Goal: Task Accomplishment & Management: Complete application form

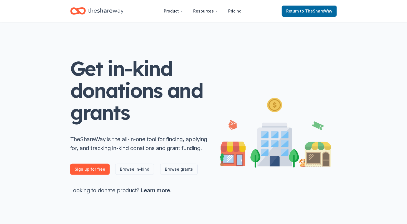
click at [298, 16] on link "Return to TheShareWay" at bounding box center [309, 11] width 55 height 11
click at [312, 10] on span "to TheShareWay" at bounding box center [316, 11] width 32 height 5
click at [307, 9] on span "to TheShareWay" at bounding box center [316, 11] width 32 height 5
click at [98, 13] on icon "Home" at bounding box center [105, 10] width 35 height 11
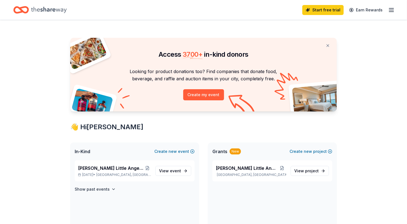
click at [390, 12] on line "button" at bounding box center [391, 12] width 4 height 0
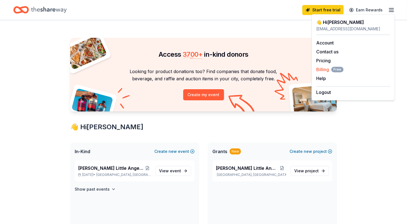
click at [323, 70] on span "Billing Free" at bounding box center [329, 69] width 27 height 7
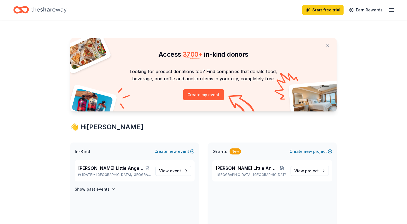
click at [391, 8] on line "button" at bounding box center [391, 8] width 4 height 0
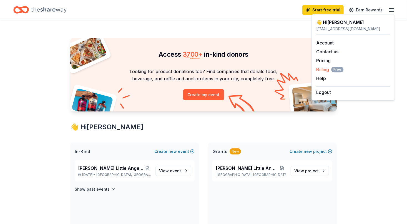
click at [320, 70] on span "Billing Free" at bounding box center [329, 69] width 27 height 7
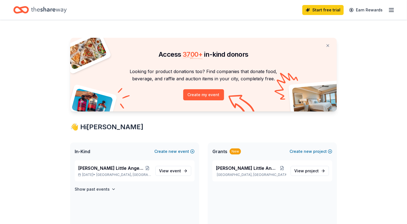
click at [390, 9] on icon "button" at bounding box center [391, 10] width 7 height 7
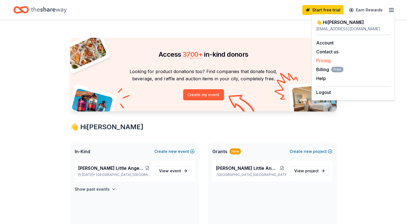
click at [321, 60] on link "Pricing" at bounding box center [323, 61] width 14 height 6
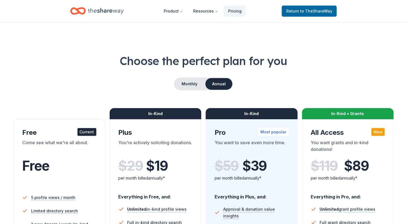
click at [322, 61] on h1 "Choose the perfect plan for you" at bounding box center [203, 61] width 380 height 16
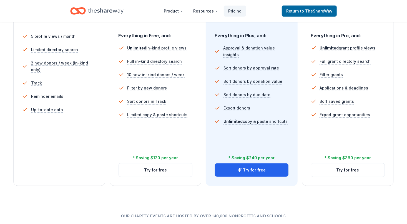
scroll to position [163, 0]
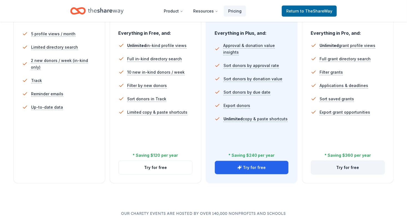
click at [343, 170] on button "Try for free" at bounding box center [347, 167] width 73 height 13
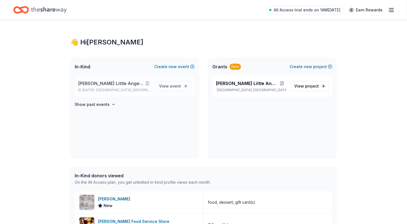
click at [132, 87] on div "[PERSON_NAME] Little Angels Holiday Baskets [DATE] • [GEOGRAPHIC_DATA], [GEOGRA…" at bounding box center [114, 86] width 73 height 12
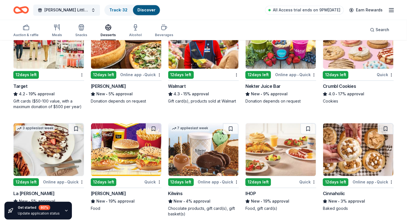
scroll to position [515, 0]
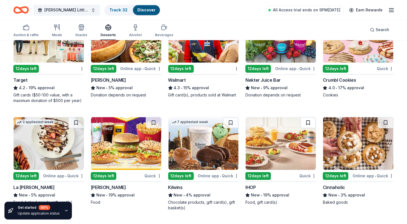
click at [312, 121] on button at bounding box center [308, 122] width 16 height 11
click at [268, 178] on div "12 days left" at bounding box center [258, 176] width 26 height 8
click at [126, 154] on img at bounding box center [126, 143] width 70 height 53
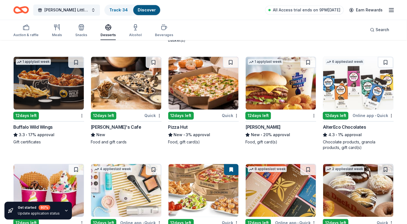
scroll to position [677, 0]
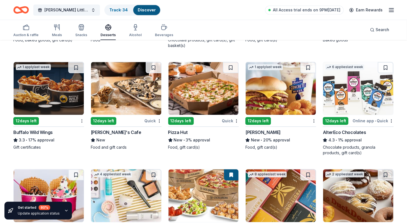
click at [208, 88] on img at bounding box center [203, 88] width 70 height 53
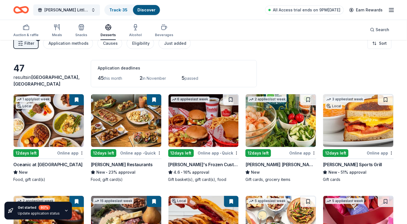
scroll to position [0, 0]
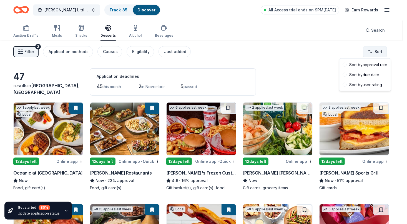
click at [381, 51] on html "Wilcox Little Angels Holiday Baskets Track · 35 Discover All Access trial ends …" at bounding box center [203, 112] width 407 height 224
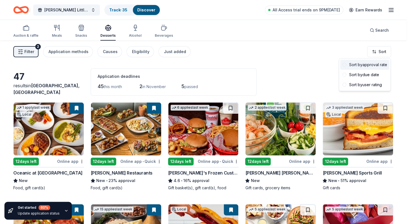
click at [373, 64] on div "Sort by approval rate" at bounding box center [364, 65] width 49 height 10
click at [360, 53] on html "Wilcox Little Angels Holiday Baskets Track · 35 Discover All Access trial ends …" at bounding box center [205, 112] width 411 height 224
click at [304, 53] on html "Wilcox Little Angels Holiday Baskets Track · 35 Discover All Access trial ends …" at bounding box center [205, 112] width 411 height 224
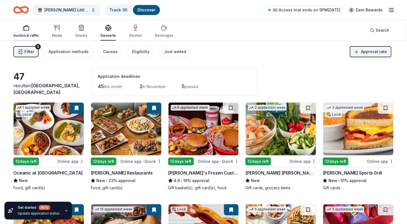
click at [32, 25] on div "button" at bounding box center [25, 27] width 25 height 7
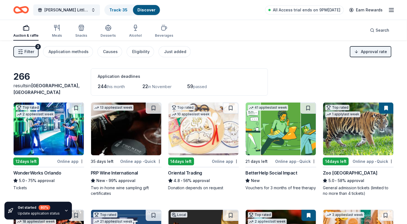
click at [349, 140] on img at bounding box center [358, 128] width 70 height 53
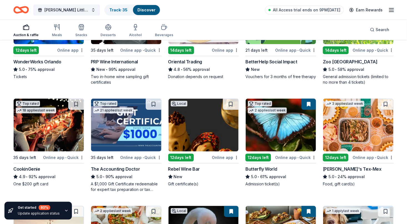
scroll to position [112, 0]
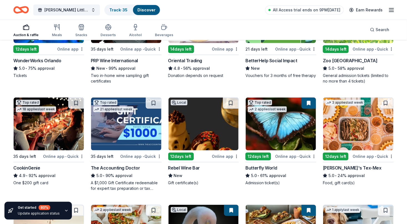
click at [49, 129] on img at bounding box center [49, 123] width 70 height 53
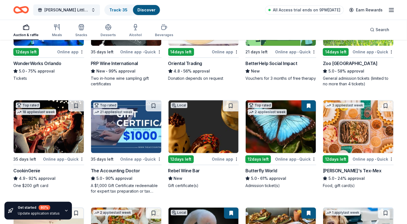
click at [257, 133] on img at bounding box center [280, 126] width 70 height 53
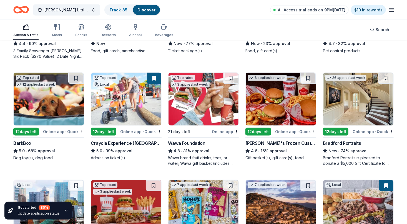
scroll to position [353, 0]
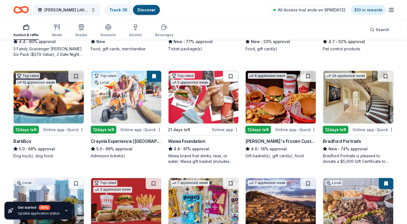
click at [228, 76] on button at bounding box center [231, 76] width 16 height 11
click at [217, 129] on div "Online app" at bounding box center [225, 129] width 27 height 7
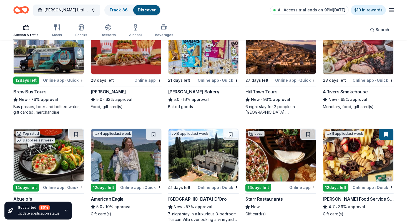
scroll to position [509, 0]
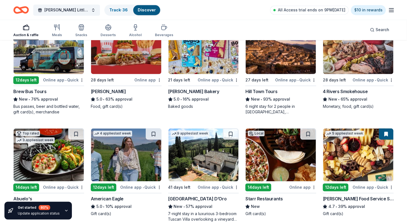
click at [349, 64] on img at bounding box center [358, 47] width 70 height 53
click at [357, 59] on img at bounding box center [358, 47] width 70 height 53
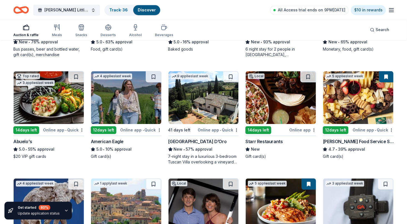
scroll to position [568, 0]
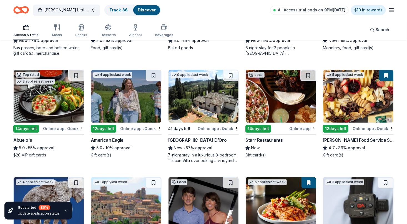
click at [282, 98] on img at bounding box center [280, 96] width 70 height 53
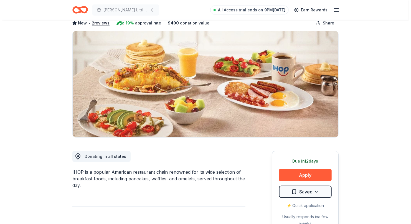
scroll to position [34, 0]
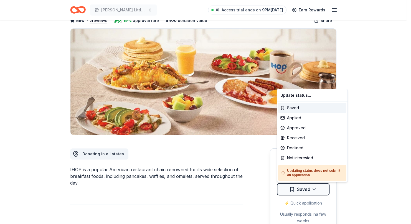
click at [290, 190] on html "Wilcox Little Angels Holiday Baskets All Access trial ends on 9PM, 10/18 Earn R…" at bounding box center [205, 78] width 411 height 224
click at [373, 148] on html "Wilcox Little Angels Holiday Baskets All Access trial ends on 9PM, 10/18 Earn R…" at bounding box center [205, 78] width 411 height 224
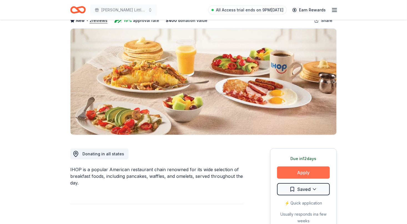
click at [310, 171] on button "Apply" at bounding box center [303, 172] width 53 height 12
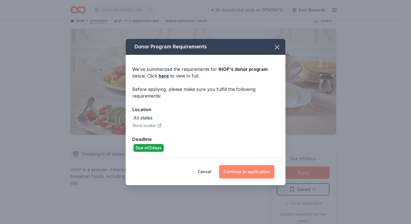
click at [245, 169] on button "Continue to application" at bounding box center [246, 171] width 55 height 13
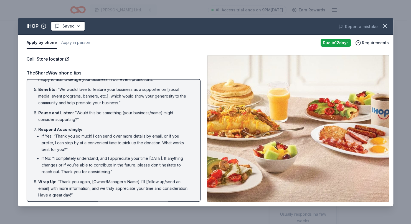
scroll to position [92, 0]
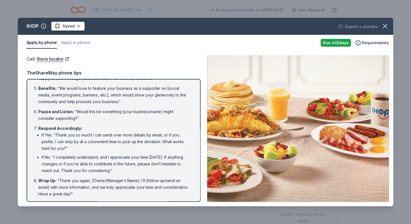
drag, startPoint x: 102, startPoint y: 195, endPoint x: 44, endPoint y: 136, distance: 83.3
click at [44, 136] on ol "Introduction : “Hello, this is [Your Name] from [Your Nonprofit's Name]. May I …" at bounding box center [114, 94] width 164 height 205
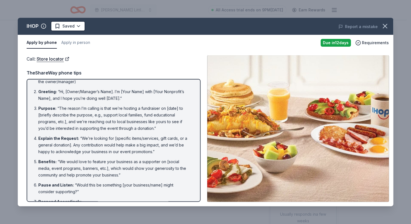
scroll to position [0, 0]
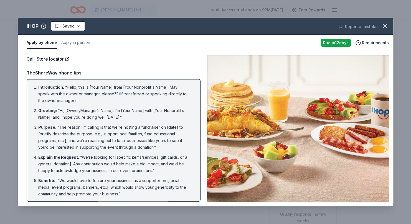
drag, startPoint x: 196, startPoint y: 90, endPoint x: 186, endPoint y: 73, distance: 20.4
click at [186, 73] on div "TheShareWay phone tips Introduction : “Hello, this is [Your Name] from [Your No…" at bounding box center [114, 135] width 174 height 132
drag, startPoint x: 38, startPoint y: 86, endPoint x: 68, endPoint y: 102, distance: 34.1
click at [68, 102] on li "Introduction : “Hello, this is [Your Name] from [Your Nonprofit's Name]. May I …" at bounding box center [115, 94] width 154 height 20
drag, startPoint x: 35, startPoint y: 85, endPoint x: 71, endPoint y: 90, distance: 36.2
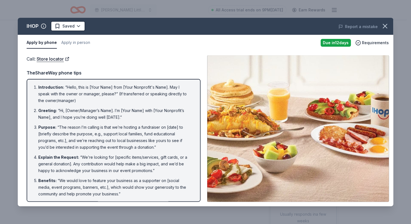
click at [71, 90] on li "Introduction : “Hello, this is [Your Name] from [Your Nonprofit's Name]. May I …" at bounding box center [115, 94] width 154 height 20
click at [167, 154] on li "Explain the Request : “We’re looking for [specific items/services, gift cards, …" at bounding box center [115, 164] width 154 height 20
click at [110, 31] on div "IHOP Saved" at bounding box center [130, 26] width 225 height 10
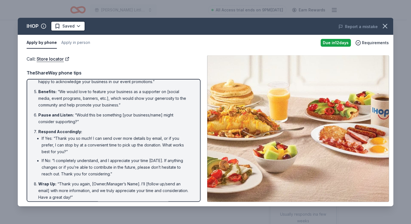
scroll to position [92, 0]
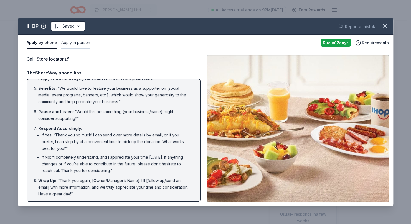
click at [73, 44] on button "Apply in person" at bounding box center [75, 43] width 29 height 12
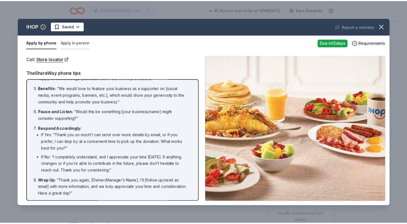
scroll to position [21, 0]
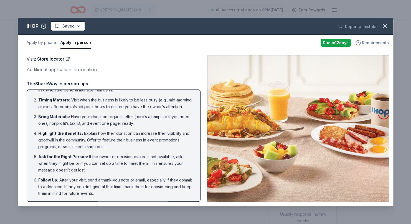
click at [370, 45] on span "Requirements" at bounding box center [375, 42] width 27 height 7
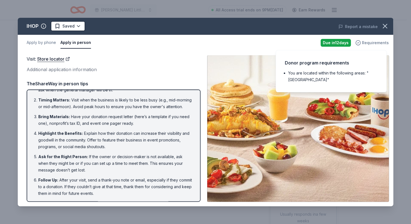
click at [370, 45] on span "Requirements" at bounding box center [375, 42] width 27 height 7
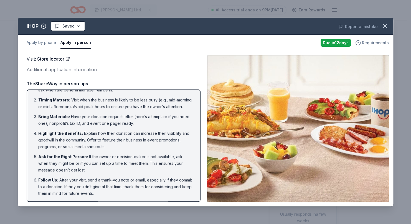
click at [368, 43] on span "Requirements" at bounding box center [375, 42] width 27 height 7
click at [305, 45] on div "Apply by phone Apply in person" at bounding box center [172, 43] width 290 height 12
click at [388, 27] on icon "button" at bounding box center [385, 26] width 8 height 8
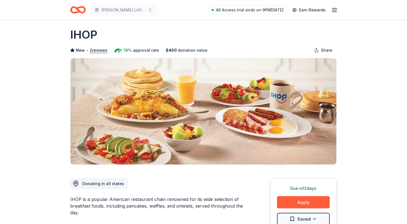
scroll to position [0, 0]
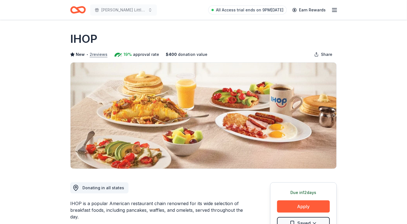
click at [103, 54] on button "2 reviews" at bounding box center [99, 54] width 18 height 7
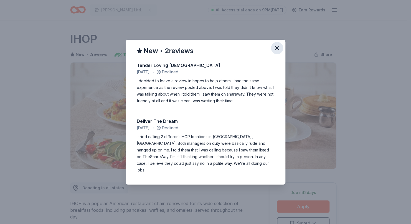
click at [277, 52] on icon "button" at bounding box center [277, 48] width 8 height 8
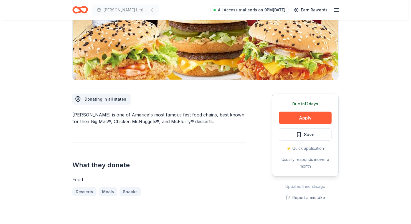
scroll to position [90, 0]
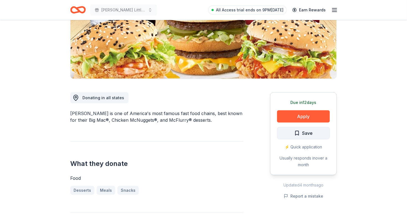
click at [298, 128] on button "Save" at bounding box center [303, 133] width 53 height 12
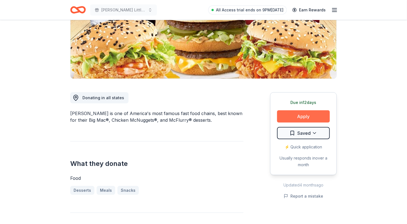
click at [299, 116] on button "Apply" at bounding box center [303, 116] width 53 height 12
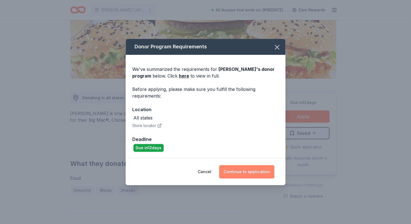
click at [236, 170] on button "Continue to application" at bounding box center [246, 171] width 55 height 13
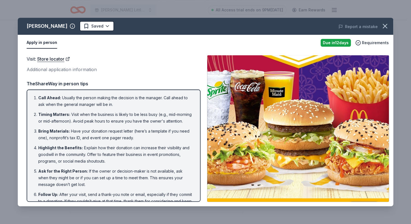
drag, startPoint x: 200, startPoint y: 122, endPoint x: 198, endPoint y: 143, distance: 21.4
click at [198, 143] on div "Call Ahead : Usually the person making the decision is the manager. Call ahead …" at bounding box center [114, 145] width 174 height 112
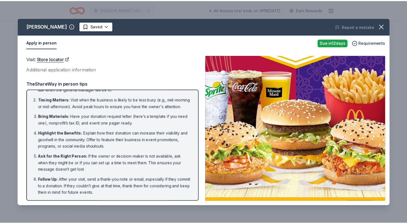
scroll to position [0, 0]
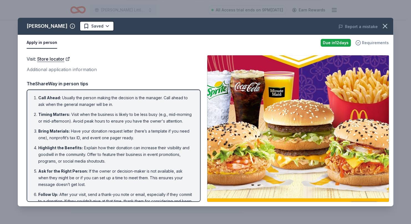
click at [371, 43] on span "Requirements" at bounding box center [375, 42] width 27 height 7
click at [384, 28] on icon "button" at bounding box center [385, 26] width 8 height 8
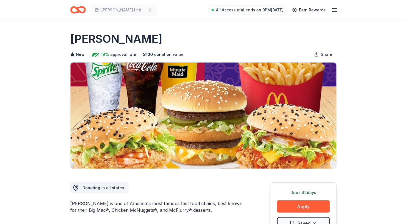
click at [120, 54] on span "approval rate" at bounding box center [123, 54] width 26 height 7
drag, startPoint x: 120, startPoint y: 54, endPoint x: 115, endPoint y: 54, distance: 5.0
click at [115, 54] on span "approval rate" at bounding box center [123, 54] width 26 height 7
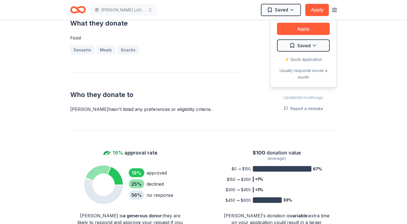
scroll to position [220, 0]
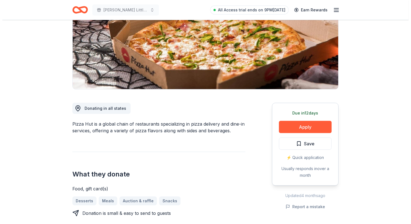
scroll to position [83, 0]
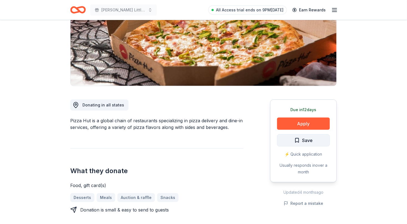
click at [298, 138] on span "Save" at bounding box center [303, 139] width 18 height 7
click at [295, 121] on button "Apply" at bounding box center [303, 123] width 53 height 12
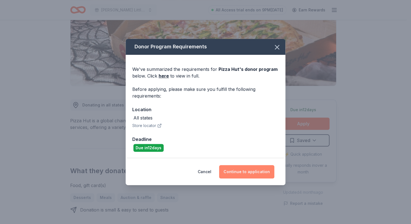
click at [236, 169] on button "Continue to application" at bounding box center [246, 171] width 55 height 13
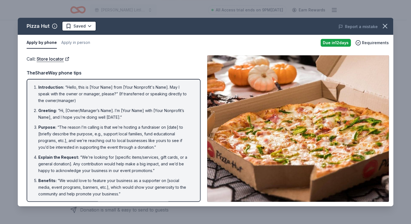
drag, startPoint x: 201, startPoint y: 121, endPoint x: 197, endPoint y: 143, distance: 21.9
click at [197, 143] on div "Call : Store locator Call : Store locator TheShareWay phone tips Introduction :…" at bounding box center [206, 128] width 376 height 155
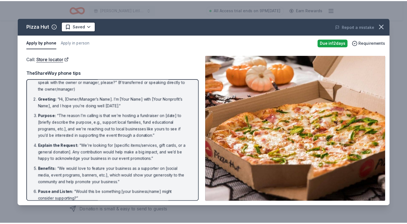
scroll to position [10, 0]
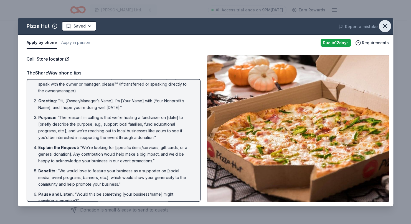
click at [386, 23] on icon "button" at bounding box center [385, 26] width 8 height 8
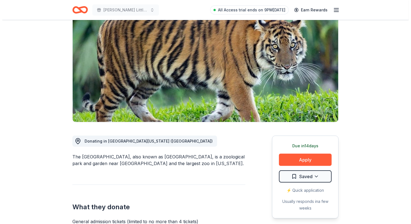
scroll to position [48, 0]
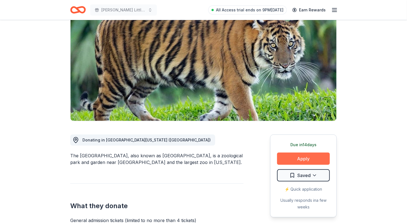
click at [293, 159] on button "Apply" at bounding box center [303, 158] width 53 height 12
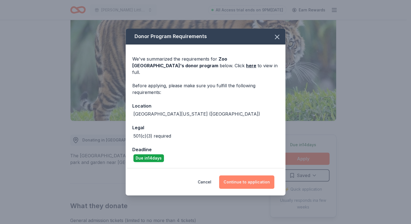
click at [240, 179] on button "Continue to application" at bounding box center [246, 181] width 55 height 13
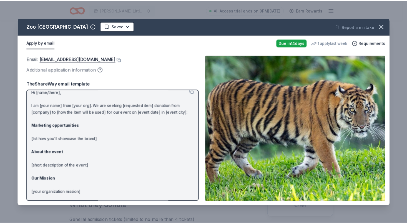
scroll to position [4, 0]
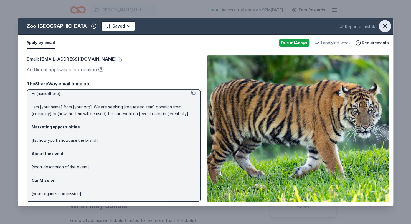
click at [387, 30] on icon "button" at bounding box center [385, 26] width 8 height 8
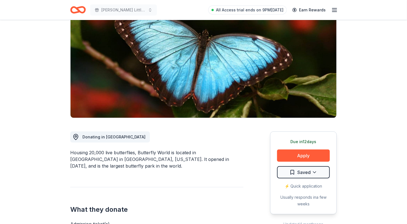
scroll to position [50, 0]
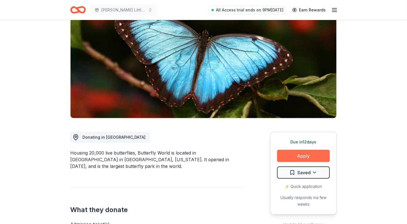
click at [304, 156] on button "Apply" at bounding box center [303, 155] width 53 height 12
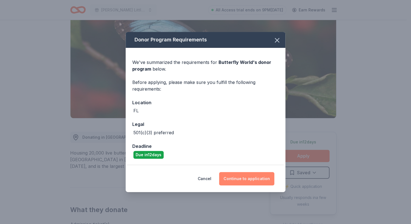
click at [239, 175] on button "Continue to application" at bounding box center [246, 178] width 55 height 13
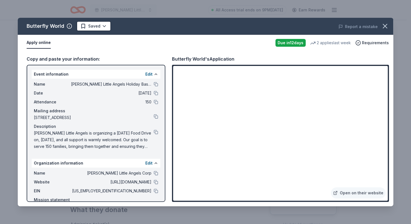
drag, startPoint x: 300, startPoint y: 210, endPoint x: 300, endPoint y: 220, distance: 10.3
click at [300, 220] on div "Butterfly World Saved Report a mistake Apply online Due [DATE] 2 applies last w…" at bounding box center [205, 112] width 411 height 224
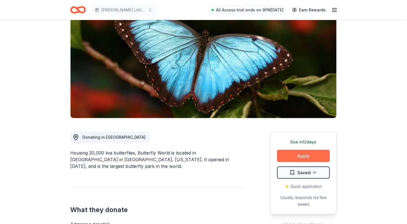
click at [306, 154] on button "Apply" at bounding box center [303, 155] width 53 height 12
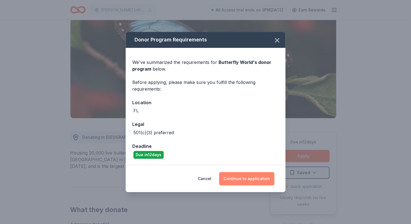
click at [235, 178] on button "Continue to application" at bounding box center [246, 178] width 55 height 13
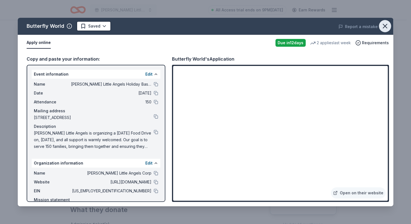
click at [386, 26] on icon "button" at bounding box center [385, 26] width 8 height 8
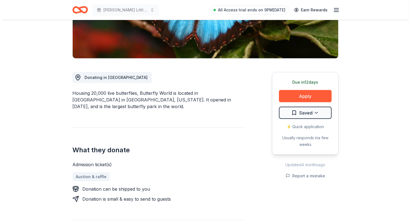
scroll to position [112, 0]
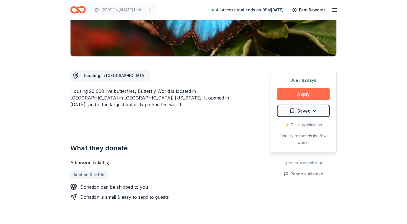
click at [297, 96] on button "Apply" at bounding box center [303, 94] width 53 height 12
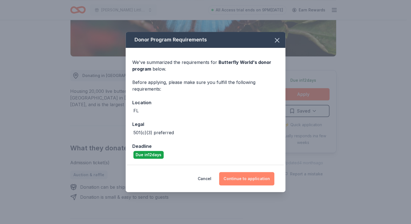
click at [245, 177] on button "Continue to application" at bounding box center [246, 178] width 55 height 13
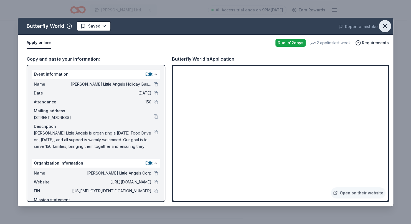
click at [385, 27] on icon "button" at bounding box center [385, 26] width 8 height 8
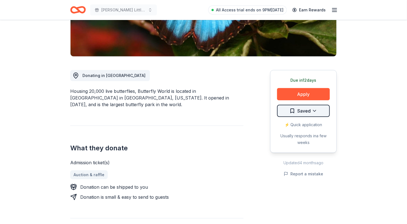
click at [318, 110] on html "Wilcox Little Angels Holiday Baskets All Access trial ends on 9PM, 10/18 Earn R…" at bounding box center [203, 0] width 407 height 224
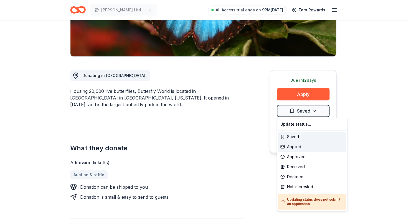
click at [306, 147] on div "Applied" at bounding box center [312, 146] width 68 height 10
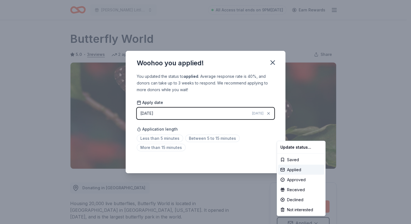
click at [270, 139] on html "Wilcox Little Angels Holiday Baskets All Access trial ends on 9PM, 10/18 Earn R…" at bounding box center [205, 112] width 411 height 224
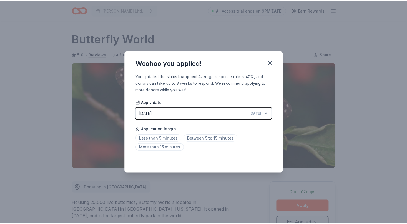
scroll to position [5, 0]
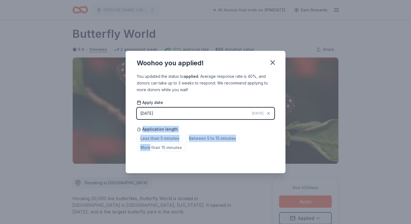
drag, startPoint x: 270, startPoint y: 139, endPoint x: 273, endPoint y: 110, distance: 29.1
click at [273, 110] on div "Apply date 10/11/2025 Today Application length Less than 5 minutes Between 5 to…" at bounding box center [206, 126] width 138 height 53
drag, startPoint x: 273, startPoint y: 110, endPoint x: 257, endPoint y: 135, distance: 29.6
click at [257, 135] on div "Application length Less than 5 minutes Between 5 to 15 minutes More than 15 min…" at bounding box center [206, 137] width 138 height 29
click at [258, 81] on div "You updated the status to applied . Average response rate is 40%, and donors ca…" at bounding box center [206, 83] width 138 height 20
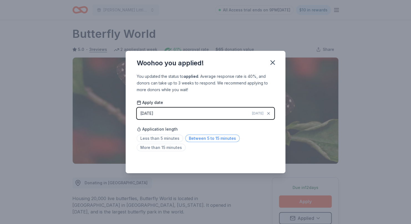
click at [185, 140] on span "Between 5 to 15 minutes" at bounding box center [212, 137] width 54 height 7
click at [193, 139] on span "Between 5 to 15 minutes" at bounding box center [212, 137] width 54 height 7
click at [224, 139] on span "Between 5 to 15 minutes" at bounding box center [212, 137] width 54 height 7
click at [265, 136] on div "Less than 5 minutes Between 5 to 15 minutes More than 15 minutes" at bounding box center [206, 144] width 138 height 18
click at [271, 64] on icon "button" at bounding box center [273, 63] width 8 height 8
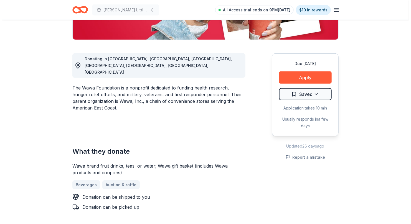
scroll to position [130, 0]
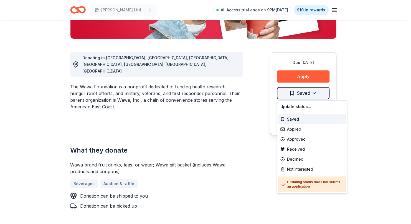
click at [295, 131] on div "Applied" at bounding box center [312, 129] width 68 height 10
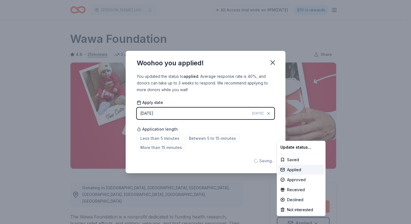
scroll to position [0, 0]
click at [219, 113] on html "[PERSON_NAME] Little Angels Holiday Baskets All Access trial ends on 9PM[DATE] …" at bounding box center [205, 112] width 411 height 224
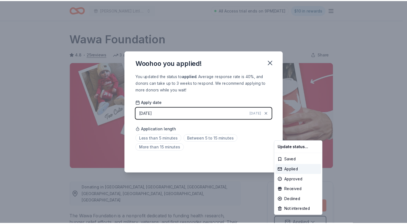
scroll to position [5, 0]
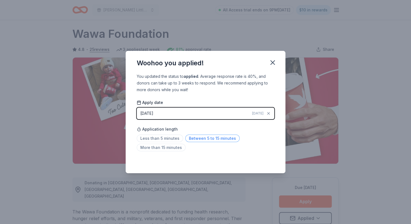
click at [196, 138] on span "Between 5 to 15 minutes" at bounding box center [212, 137] width 54 height 7
click at [272, 65] on icon "button" at bounding box center [273, 63] width 8 height 8
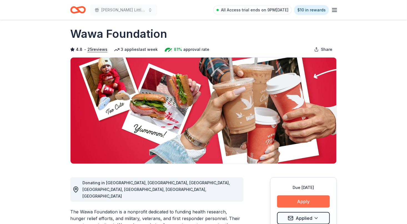
click at [298, 202] on button "Apply" at bounding box center [303, 201] width 53 height 12
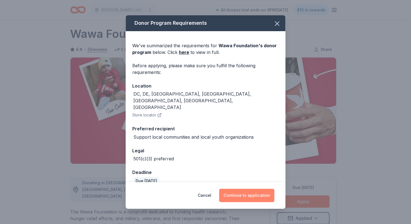
click at [250, 195] on button "Continue to application" at bounding box center [246, 194] width 55 height 13
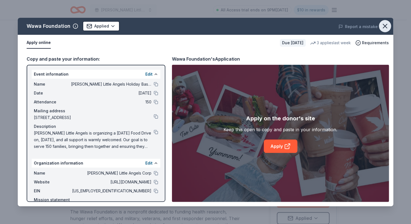
click at [386, 26] on icon "button" at bounding box center [385, 26] width 8 height 8
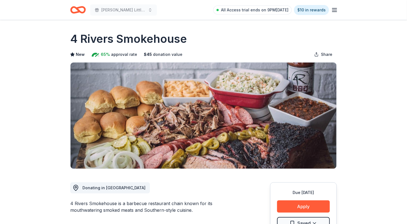
drag, startPoint x: 72, startPoint y: 39, endPoint x: 108, endPoint y: 44, distance: 37.3
click at [308, 210] on button "Apply" at bounding box center [303, 206] width 53 height 12
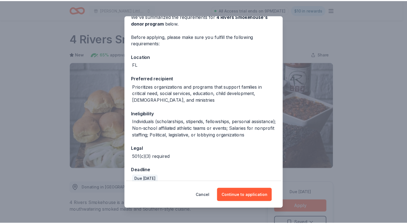
scroll to position [43, 0]
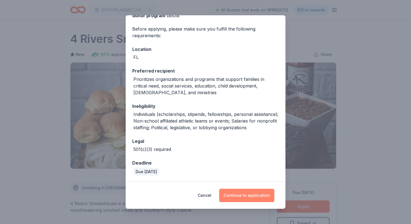
click at [249, 194] on button "Continue to application" at bounding box center [246, 194] width 55 height 13
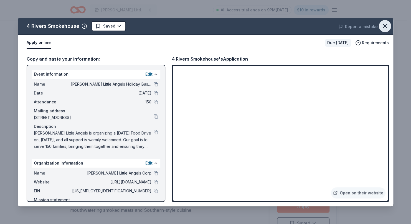
click at [387, 32] on button "button" at bounding box center [385, 26] width 12 height 12
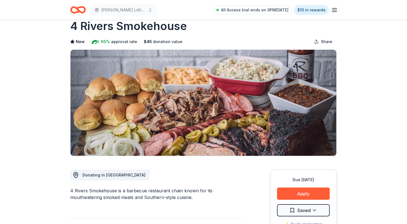
scroll to position [0, 0]
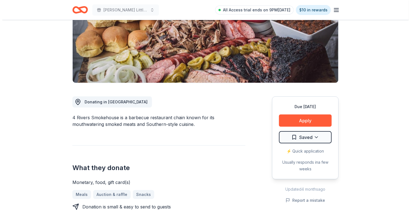
scroll to position [87, 0]
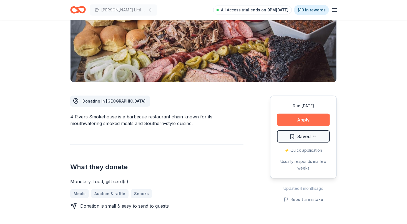
click at [297, 123] on button "Apply" at bounding box center [303, 119] width 53 height 12
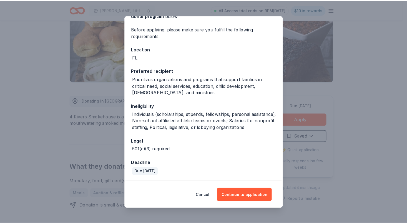
scroll to position [43, 0]
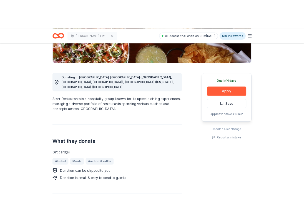
scroll to position [121, 0]
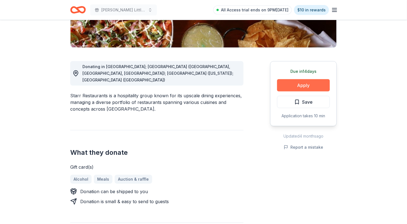
click at [309, 84] on button "Apply" at bounding box center [303, 85] width 53 height 12
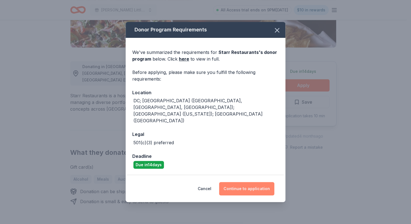
click at [244, 182] on button "Continue to application" at bounding box center [246, 188] width 55 height 13
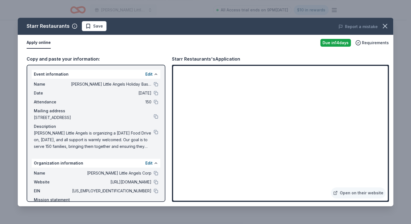
click at [389, 151] on div "Copy and paste your information: Event information Edit Name Wilcox Little Ange…" at bounding box center [206, 128] width 376 height 155
drag, startPoint x: 389, startPoint y: 148, endPoint x: 389, endPoint y: 158, distance: 10.3
click at [389, 158] on div "Copy and paste your information: Event information Edit Name Wilcox Little Ange…" at bounding box center [206, 128] width 376 height 155
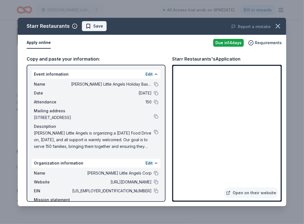
click at [95, 28] on span "Save" at bounding box center [98, 26] width 10 height 7
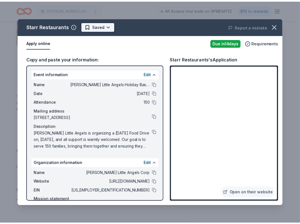
scroll to position [0, 0]
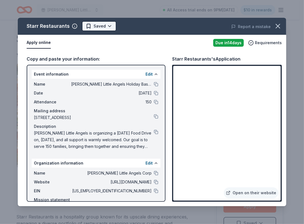
click at [108, 28] on html "Wilcox Little Angels Holiday Baskets All Access trial ends on 9PM, 10/18 $10 in…" at bounding box center [152, 112] width 304 height 224
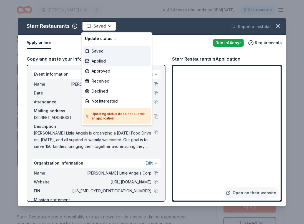
click at [101, 60] on div "Applied" at bounding box center [117, 61] width 68 height 10
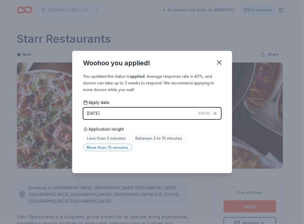
click at [112, 148] on span "More than 15 minutes" at bounding box center [107, 146] width 49 height 7
click at [219, 61] on icon "button" at bounding box center [219, 63] width 8 height 8
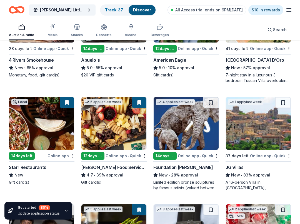
scroll to position [751, 0]
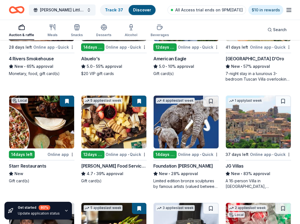
click at [138, 103] on button at bounding box center [139, 100] width 14 height 11
click at [133, 115] on img at bounding box center [113, 121] width 65 height 53
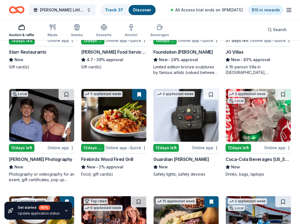
scroll to position [881, 0]
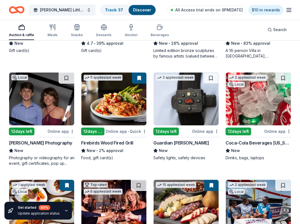
click at [247, 103] on img at bounding box center [257, 98] width 65 height 53
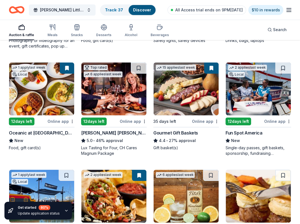
scroll to position [995, 0]
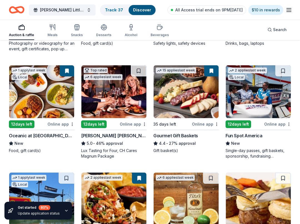
click at [109, 110] on img at bounding box center [113, 91] width 65 height 53
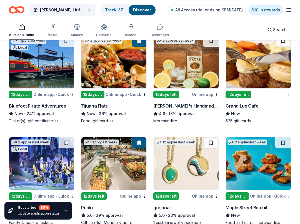
scroll to position [1134, 0]
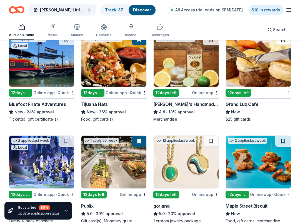
click at [248, 76] on img at bounding box center [257, 60] width 65 height 53
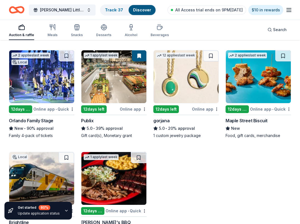
scroll to position [1214, 0]
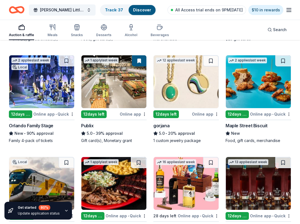
click at [257, 100] on img at bounding box center [257, 81] width 65 height 53
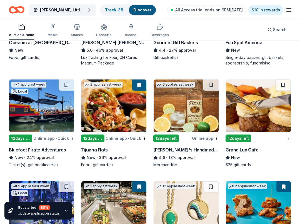
scroll to position [1082, 0]
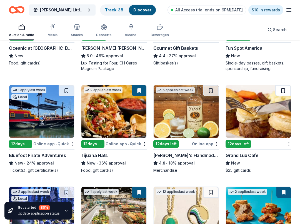
click at [282, 90] on button at bounding box center [283, 90] width 16 height 11
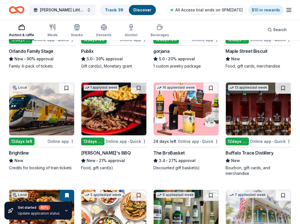
scroll to position [1290, 0]
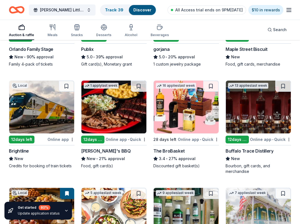
click at [101, 114] on img at bounding box center [113, 106] width 65 height 53
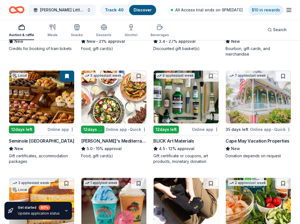
scroll to position [1407, 0]
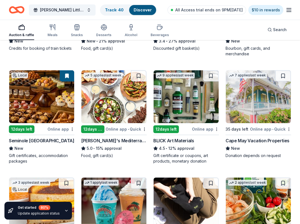
click at [50, 108] on img at bounding box center [41, 96] width 65 height 53
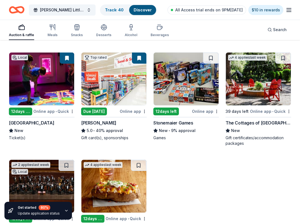
scroll to position [1813, 0]
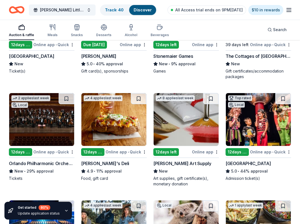
click at [115, 129] on img at bounding box center [113, 119] width 65 height 53
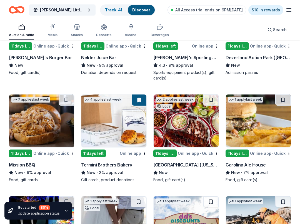
scroll to position [2544, 0]
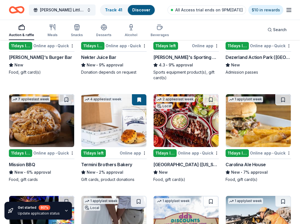
click at [39, 130] on img at bounding box center [41, 120] width 65 height 53
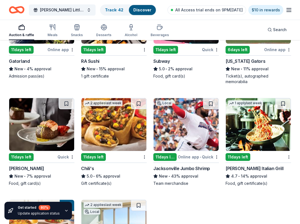
scroll to position [3813, 0]
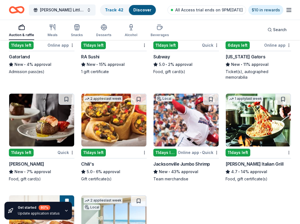
click at [105, 124] on img at bounding box center [113, 119] width 65 height 53
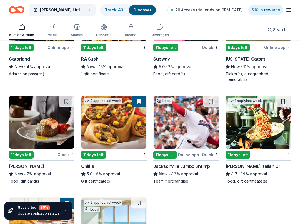
scroll to position [3908, 0]
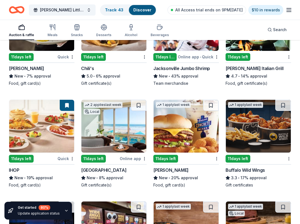
click at [251, 123] on img at bounding box center [257, 126] width 65 height 53
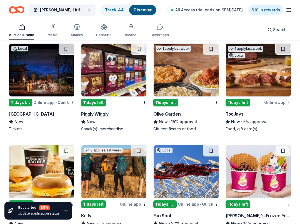
scroll to position [4034, 0]
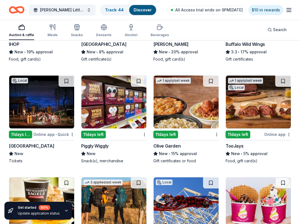
click at [188, 86] on img at bounding box center [185, 101] width 65 height 53
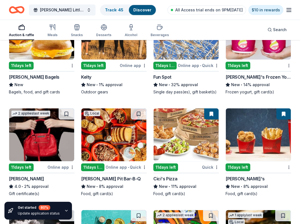
scroll to position [4180, 0]
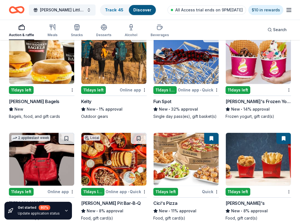
click at [40, 71] on img at bounding box center [41, 57] width 65 height 53
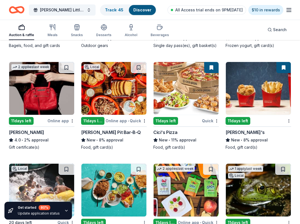
scroll to position [4246, 0]
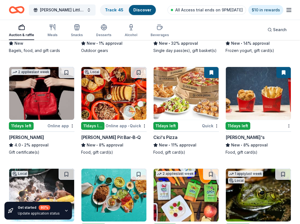
click at [237, 102] on img at bounding box center [257, 93] width 65 height 53
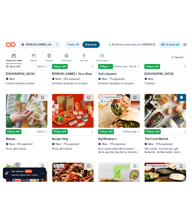
scroll to position [4434, 0]
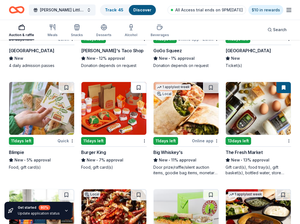
click at [139, 82] on button at bounding box center [139, 87] width 16 height 11
click at [130, 102] on img at bounding box center [113, 108] width 65 height 53
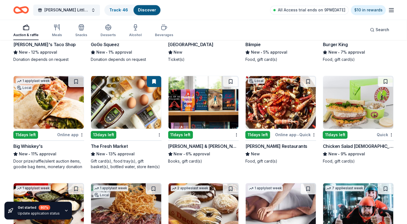
scroll to position [3595, 0]
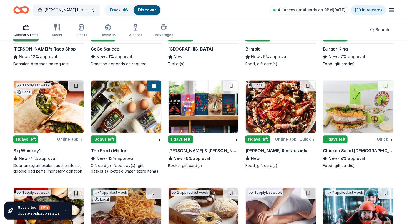
click at [130, 111] on img at bounding box center [126, 106] width 70 height 53
click at [208, 104] on img at bounding box center [203, 106] width 70 height 53
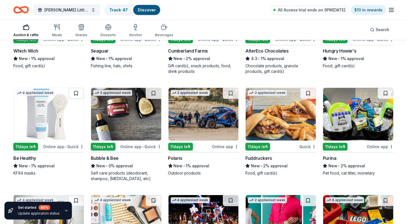
scroll to position [4224, 0]
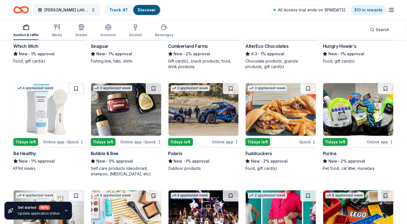
click at [284, 111] on img at bounding box center [280, 109] width 70 height 53
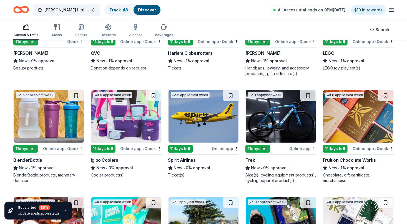
scroll to position [4432, 0]
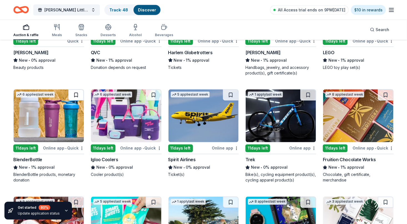
click at [77, 95] on button at bounding box center [76, 94] width 16 height 11
click at [62, 164] on div "New • 1% approval" at bounding box center [48, 167] width 71 height 7
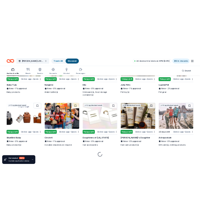
scroll to position [4748, 0]
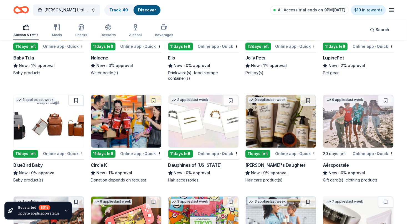
click at [276, 123] on img at bounding box center [280, 121] width 70 height 53
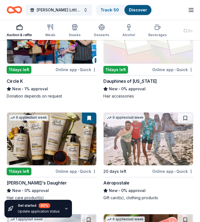
scroll to position [11736, 0]
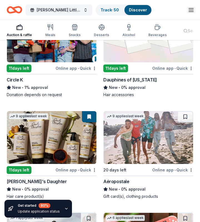
click at [58, 126] on img at bounding box center [51, 137] width 89 height 53
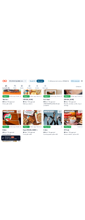
scroll to position [6213, 0]
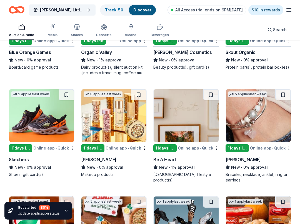
click at [253, 109] on img at bounding box center [257, 115] width 65 height 53
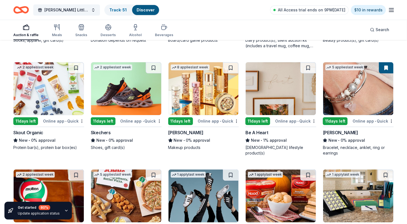
scroll to position [5030, 0]
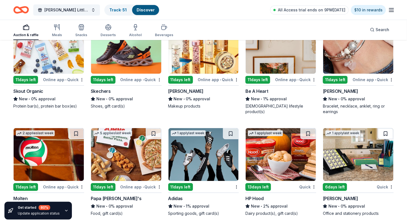
click at [299, 131] on button at bounding box center [385, 133] width 16 height 11
click at [299, 156] on img at bounding box center [358, 154] width 70 height 53
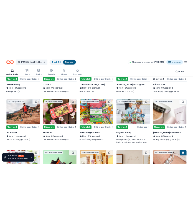
scroll to position [4845, 0]
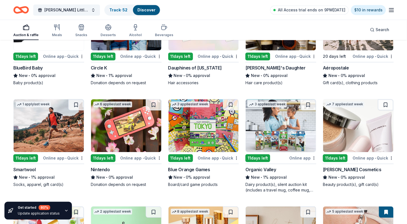
click at [299, 117] on img at bounding box center [358, 125] width 70 height 53
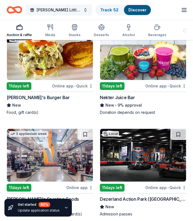
scroll to position [12102, 0]
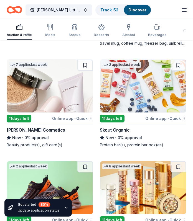
click at [40, 63] on img at bounding box center [50, 86] width 86 height 53
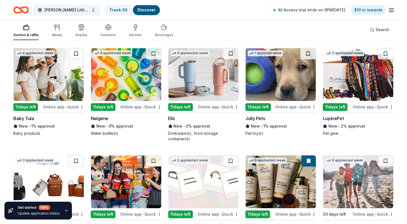
scroll to position [4665, 0]
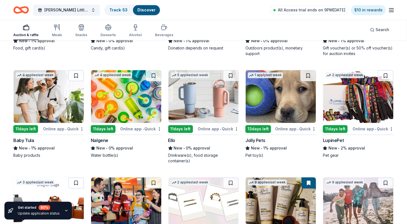
click at [196, 96] on img at bounding box center [203, 96] width 70 height 53
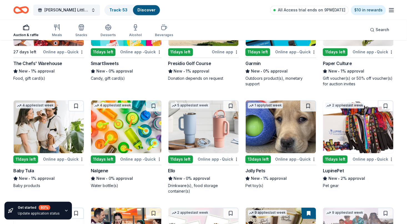
scroll to position [4668, 0]
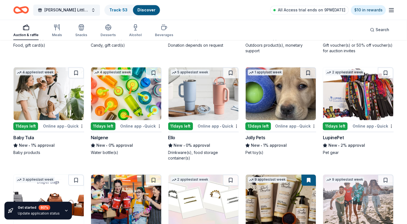
click at [117, 102] on img at bounding box center [126, 93] width 70 height 53
click at [95, 108] on img at bounding box center [126, 93] width 70 height 53
click at [232, 67] on button at bounding box center [231, 72] width 16 height 11
click at [220, 85] on img at bounding box center [203, 93] width 70 height 53
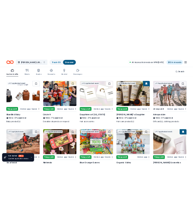
scroll to position [4781, 0]
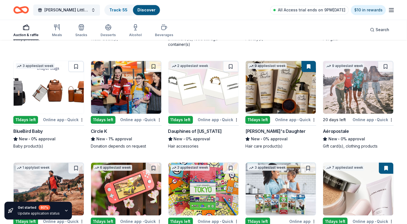
click at [54, 92] on img at bounding box center [49, 87] width 70 height 53
click at [205, 92] on img at bounding box center [203, 87] width 70 height 53
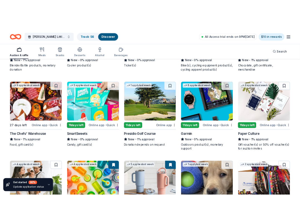
scroll to position [4552, 0]
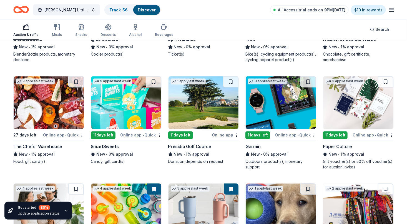
click at [299, 98] on img at bounding box center [358, 102] width 70 height 53
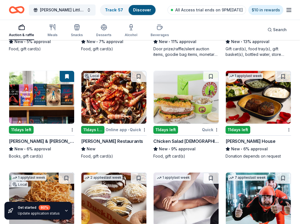
click at [1, 9] on div "Wilcox Little Angels Holiday Baskets Track · 57 Discover All Access trial ends …" at bounding box center [150, 10] width 300 height 20
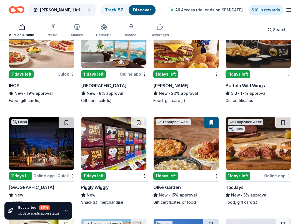
scroll to position [4000, 0]
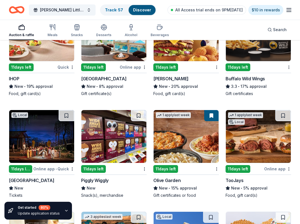
click at [255, 139] on img at bounding box center [257, 136] width 65 height 53
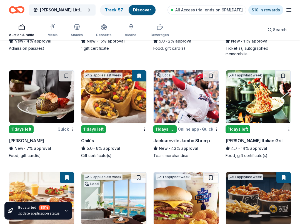
scroll to position [3815, 0]
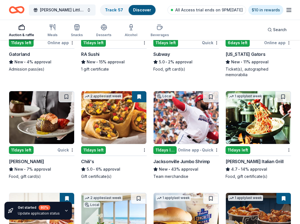
click at [26, 128] on img at bounding box center [41, 117] width 65 height 53
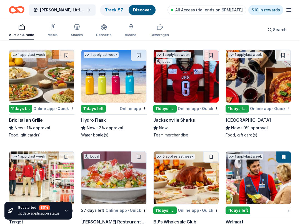
scroll to position [3520, 0]
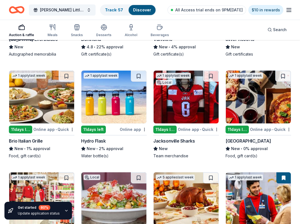
click at [90, 98] on img at bounding box center [113, 96] width 65 height 53
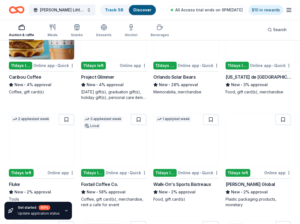
scroll to position [2940, 0]
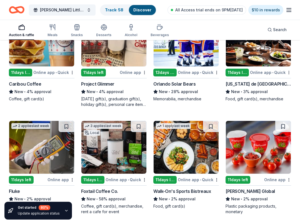
click at [159, 169] on img at bounding box center [185, 147] width 65 height 53
click at [97, 147] on img at bounding box center [113, 147] width 65 height 53
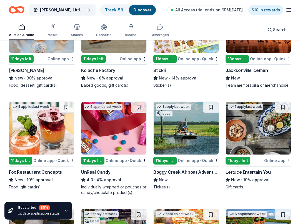
scroll to position [2228, 0]
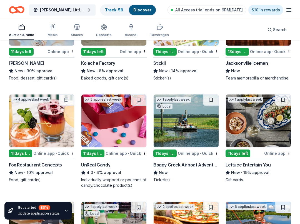
click at [112, 105] on img at bounding box center [113, 120] width 65 height 53
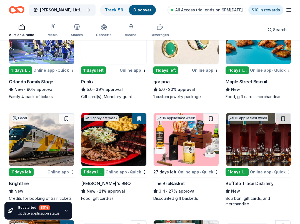
scroll to position [1257, 0]
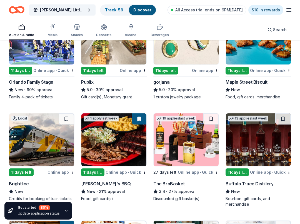
click at [181, 152] on img at bounding box center [185, 139] width 65 height 53
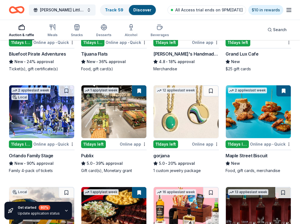
scroll to position [1181, 0]
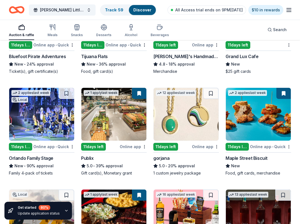
click at [189, 117] on img at bounding box center [185, 114] width 65 height 53
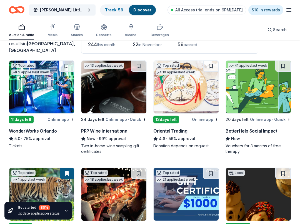
scroll to position [0, 0]
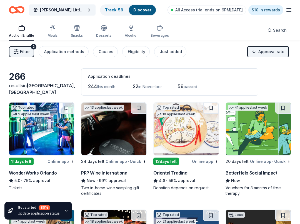
click at [274, 51] on html "Wilcox Little Angels Holiday Baskets Track · 59 Discover All Access trial ends …" at bounding box center [150, 112] width 300 height 224
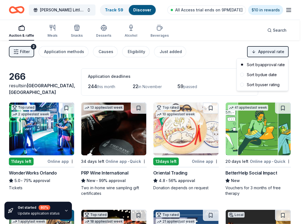
click at [234, 52] on html "Wilcox Little Angels Holiday Baskets Track · 59 Discover All Access trial ends …" at bounding box center [152, 112] width 304 height 224
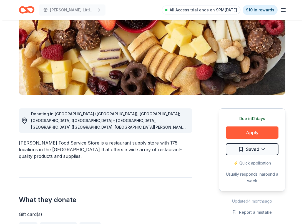
scroll to position [71, 0]
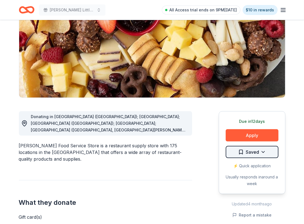
click at [259, 151] on html "[PERSON_NAME] Little Angels Holiday Baskets All Access trial ends on 9PM[DATE] …" at bounding box center [152, 41] width 304 height 224
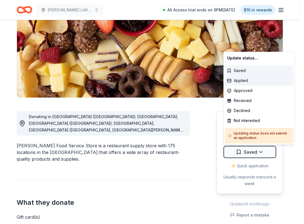
click at [248, 82] on div "Applied" at bounding box center [259, 80] width 68 height 10
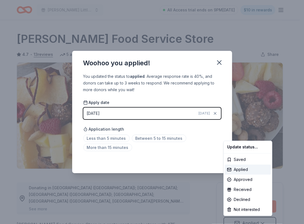
click at [98, 111] on html "[PERSON_NAME] Little Angels Holiday Baskets All Access trial ends on 9PM[DATE] …" at bounding box center [152, 112] width 304 height 224
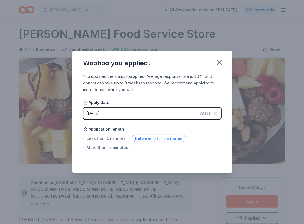
click at [142, 139] on span "Between 5 to 15 minutes" at bounding box center [159, 137] width 54 height 7
click at [206, 111] on span "Today" at bounding box center [204, 113] width 11 height 4
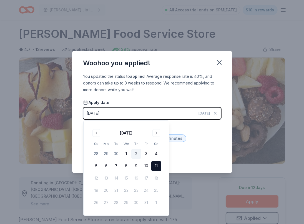
click at [136, 151] on button "2" at bounding box center [136, 154] width 10 height 10
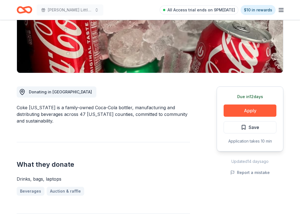
scroll to position [98, 0]
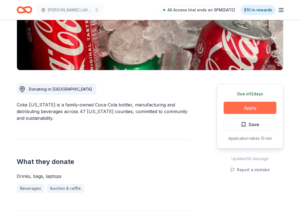
click at [257, 107] on button "Apply" at bounding box center [249, 108] width 53 height 12
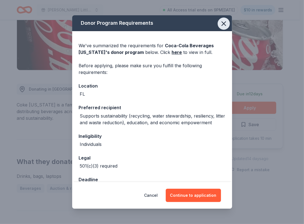
click at [220, 23] on icon "button" at bounding box center [224, 24] width 8 height 8
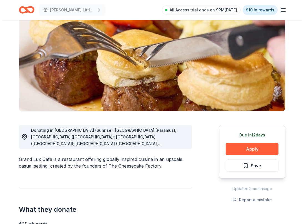
scroll to position [55, 0]
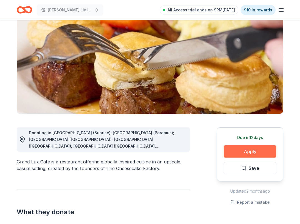
click at [251, 151] on button "Apply" at bounding box center [249, 151] width 53 height 12
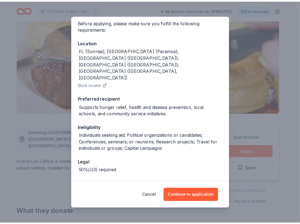
scroll to position [44, 0]
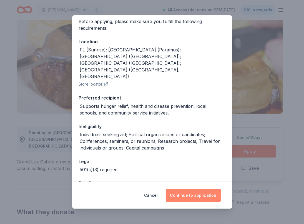
click at [199, 194] on button "Continue to application" at bounding box center [193, 194] width 55 height 13
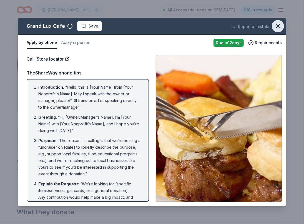
click at [277, 29] on icon "button" at bounding box center [278, 26] width 8 height 8
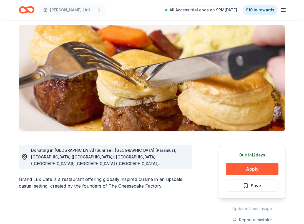
scroll to position [37, 0]
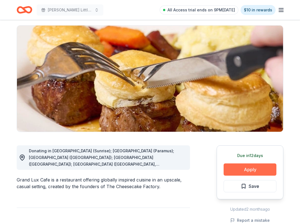
click at [253, 171] on button "Apply" at bounding box center [249, 169] width 53 height 12
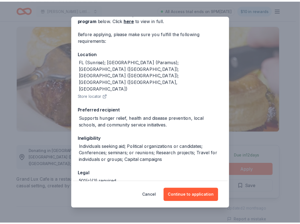
scroll to position [44, 0]
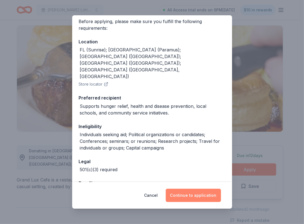
click at [202, 199] on button "Continue to application" at bounding box center [193, 194] width 55 height 13
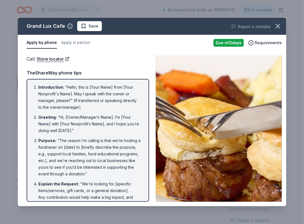
click at [272, 30] on span at bounding box center [278, 26] width 12 height 12
click at [278, 24] on icon "button" at bounding box center [278, 26] width 8 height 8
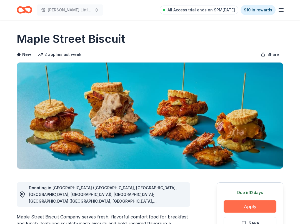
click at [252, 207] on button "Apply" at bounding box center [249, 206] width 53 height 12
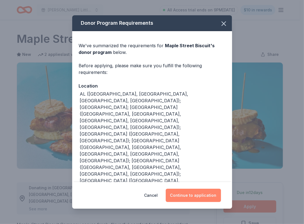
click at [197, 199] on button "Continue to application" at bounding box center [193, 194] width 55 height 13
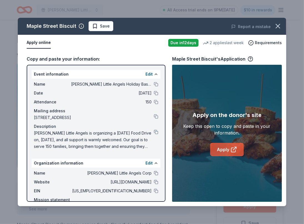
click at [232, 149] on icon at bounding box center [233, 149] width 7 height 7
click at [276, 26] on icon "button" at bounding box center [278, 26] width 8 height 8
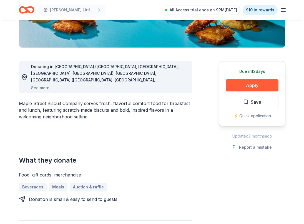
scroll to position [122, 0]
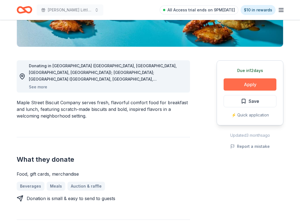
click at [251, 83] on button "Apply" at bounding box center [249, 84] width 53 height 12
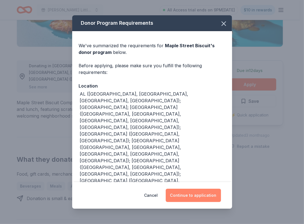
click at [187, 192] on button "Continue to application" at bounding box center [193, 194] width 55 height 13
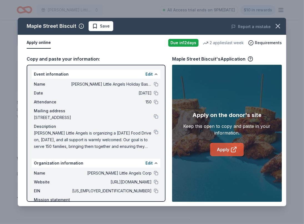
click at [226, 151] on link "Apply" at bounding box center [227, 149] width 34 height 13
click at [280, 25] on icon "button" at bounding box center [278, 26] width 8 height 8
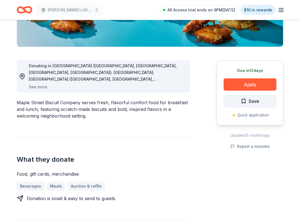
click at [249, 101] on span "Save" at bounding box center [253, 100] width 11 height 7
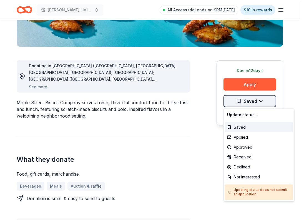
click at [252, 137] on div "Applied" at bounding box center [259, 137] width 68 height 10
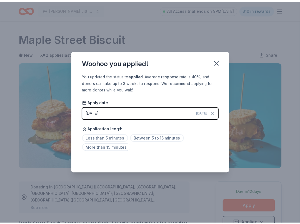
scroll to position [5, 0]
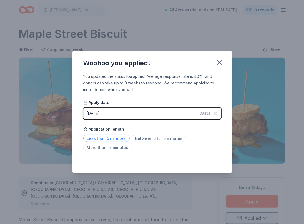
drag, startPoint x: 140, startPoint y: 139, endPoint x: 115, endPoint y: 139, distance: 25.2
click at [115, 139] on html "Wilcox Little Angels Holiday Baskets All Access trial ends on 9PM, 10/18 $10 in…" at bounding box center [152, 107] width 304 height 224
click at [115, 139] on span "Less than 5 minutes" at bounding box center [106, 137] width 46 height 7
click at [220, 62] on icon "button" at bounding box center [219, 63] width 8 height 8
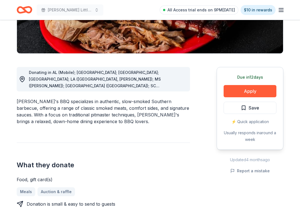
scroll to position [116, 0]
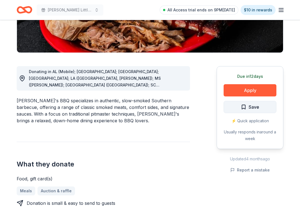
click at [245, 106] on span "Save" at bounding box center [249, 106] width 18 height 7
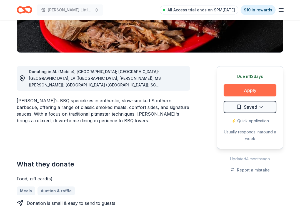
click at [250, 91] on button "Apply" at bounding box center [249, 90] width 53 height 12
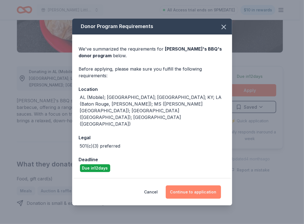
click at [194, 185] on button "Continue to application" at bounding box center [193, 191] width 55 height 13
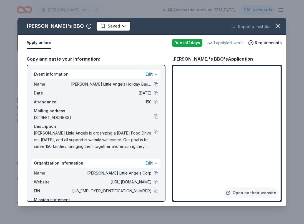
click at [263, 64] on div "Sonny's BBQ's Application Open on their website" at bounding box center [227, 128] width 110 height 146
click at [128, 54] on div "Copy and paste your information: Event information Edit Name Wilcox Little Ange…" at bounding box center [152, 128] width 268 height 155
click at [131, 52] on div "Copy and paste your information: Event information Edit Name Wilcox Little Ange…" at bounding box center [152, 128] width 268 height 155
click at [277, 27] on icon "button" at bounding box center [278, 26] width 4 height 4
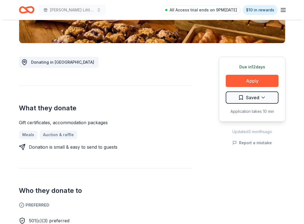
scroll to position [127, 0]
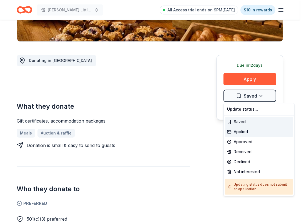
click at [253, 133] on div "Applied" at bounding box center [259, 131] width 68 height 10
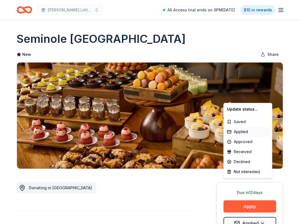
scroll to position [0, 0]
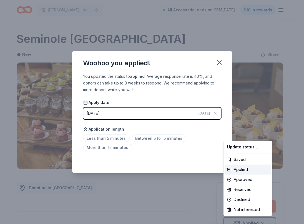
click at [207, 113] on html "Wilcox Little Angels Holiday Baskets All Access trial ends on 9PM, 10/18 $10 in…" at bounding box center [152, 112] width 304 height 224
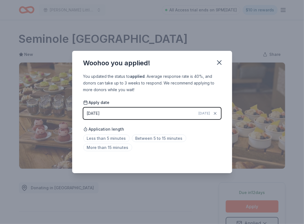
scroll to position [5, 0]
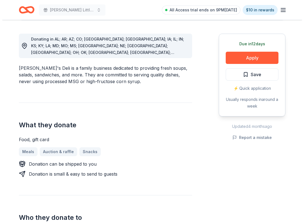
scroll to position [149, 0]
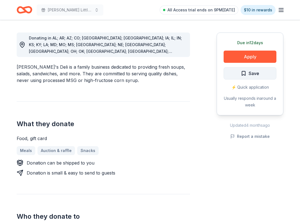
click at [245, 77] on button "Save" at bounding box center [249, 73] width 53 height 12
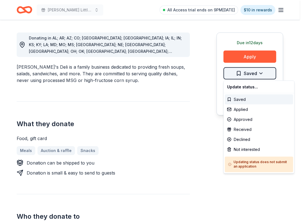
click at [252, 107] on div "Applied" at bounding box center [259, 109] width 68 height 10
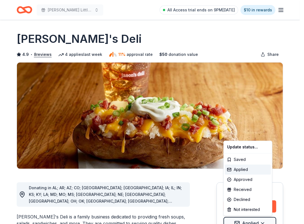
scroll to position [0, 0]
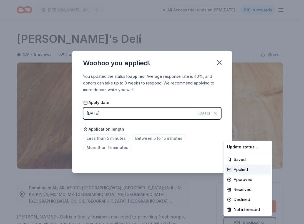
click at [240, 170] on div "Applied" at bounding box center [248, 169] width 46 height 10
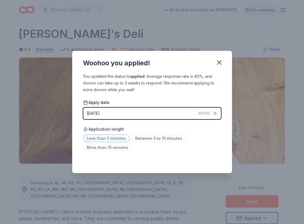
click at [111, 139] on span "Less than 5 minutes" at bounding box center [106, 137] width 46 height 7
click at [218, 65] on icon "button" at bounding box center [219, 63] width 8 height 8
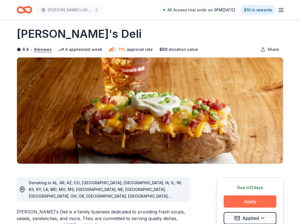
click at [243, 201] on button "Apply" at bounding box center [249, 201] width 53 height 12
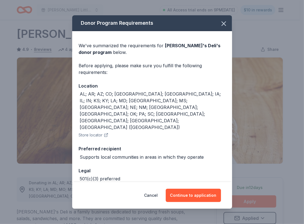
scroll to position [2, 0]
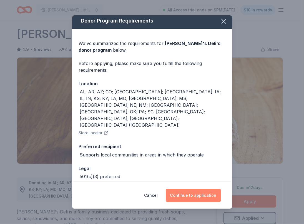
click at [196, 193] on button "Continue to application" at bounding box center [193, 194] width 55 height 13
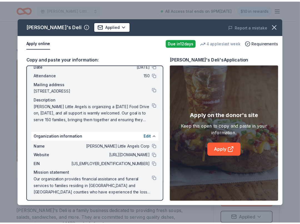
scroll to position [28, 0]
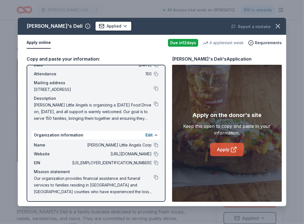
click at [215, 152] on link "Apply" at bounding box center [227, 149] width 34 height 13
click at [277, 26] on icon "button" at bounding box center [278, 26] width 8 height 8
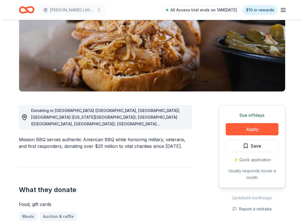
scroll to position [79, 0]
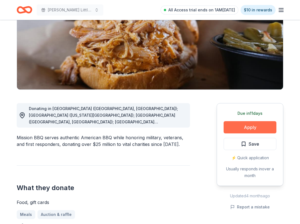
click at [252, 127] on button "Apply" at bounding box center [249, 127] width 53 height 12
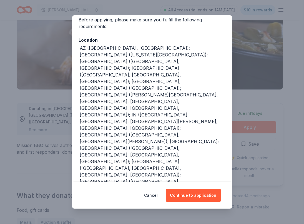
scroll to position [46, 0]
click at [198, 200] on button "Continue to application" at bounding box center [193, 194] width 55 height 13
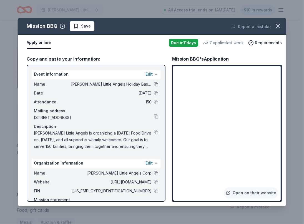
click at [275, 54] on div "Copy and paste your information: Event information Edit Name Wilcox Little Ange…" at bounding box center [152, 128] width 268 height 155
click at [85, 26] on span "Save" at bounding box center [86, 26] width 10 height 7
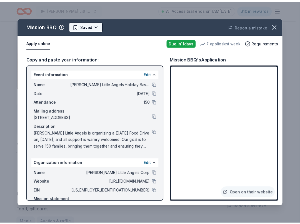
scroll to position [0, 0]
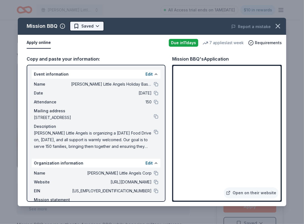
click at [95, 24] on html "Wilcox Little Angels Holiday Baskets All Access trial ends on 1AM, 10/19 $10 in…" at bounding box center [152, 112] width 304 height 224
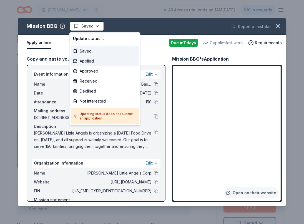
click at [90, 60] on div "Applied" at bounding box center [105, 61] width 68 height 10
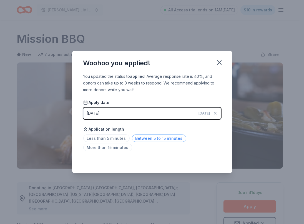
click at [143, 136] on span "Between 5 to 15 minutes" at bounding box center [159, 137] width 54 height 7
click at [217, 58] on button "button" at bounding box center [219, 62] width 12 height 12
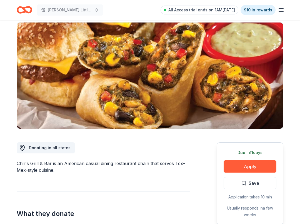
scroll to position [49, 0]
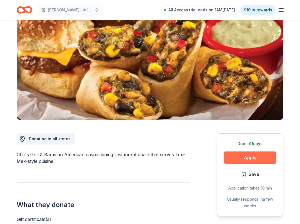
click at [246, 156] on button "Apply" at bounding box center [249, 157] width 53 height 12
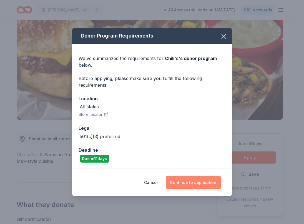
click at [194, 182] on button "Continue to application" at bounding box center [193, 182] width 55 height 13
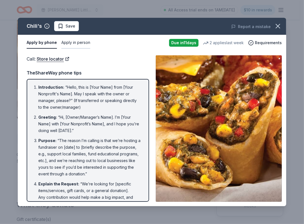
click at [71, 44] on button "Apply in person" at bounding box center [75, 43] width 29 height 12
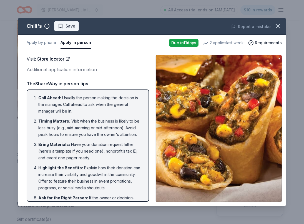
click at [60, 24] on span "Save" at bounding box center [66, 26] width 17 height 7
click at [279, 26] on icon "button" at bounding box center [278, 26] width 8 height 8
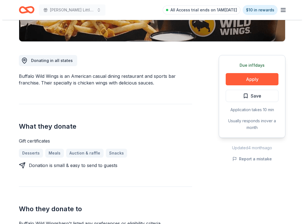
scroll to position [137, 0]
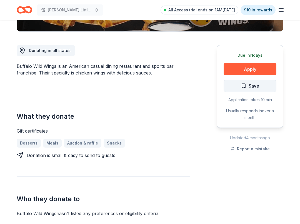
click at [244, 87] on span "Save" at bounding box center [249, 85] width 18 height 7
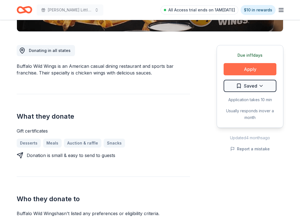
click at [248, 73] on button "Apply" at bounding box center [249, 69] width 53 height 12
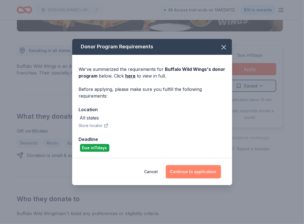
click at [191, 172] on button "Continue to application" at bounding box center [193, 171] width 55 height 13
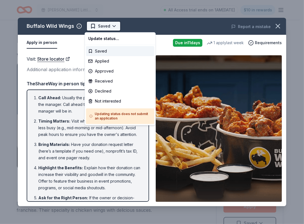
click at [95, 23] on html "Wilcox Little Angels Holiday Baskets All Access trial ends on 1AM, 10/19 $10 in…" at bounding box center [152, 112] width 304 height 224
click at [94, 49] on div "Saved" at bounding box center [120, 51] width 68 height 10
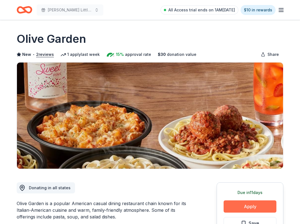
click at [255, 208] on button "Apply" at bounding box center [249, 206] width 53 height 12
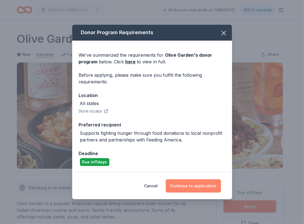
click at [191, 185] on button "Continue to application" at bounding box center [193, 185] width 55 height 13
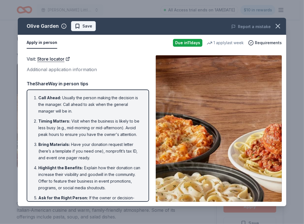
click at [80, 26] on span "Save" at bounding box center [83, 26] width 17 height 7
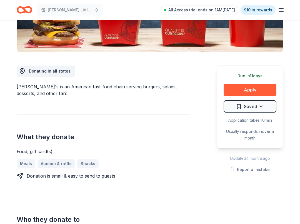
scroll to position [119, 0]
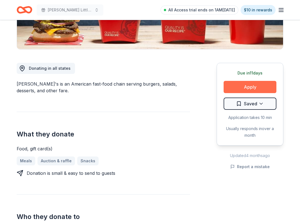
click at [252, 88] on button "Apply" at bounding box center [249, 87] width 53 height 12
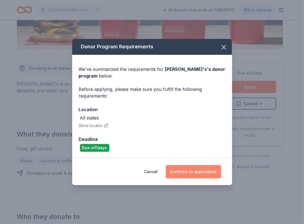
click at [185, 176] on button "Continue to application" at bounding box center [193, 171] width 55 height 13
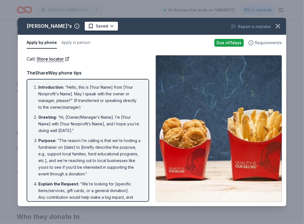
drag, startPoint x: 275, startPoint y: 26, endPoint x: 262, endPoint y: 41, distance: 20.6
click at [262, 41] on div "[PERSON_NAME]'s Saved Report a mistake Apply by phone Apply in person Due [DATE…" at bounding box center [152, 112] width 268 height 188
click at [279, 26] on icon "button" at bounding box center [278, 26] width 8 height 8
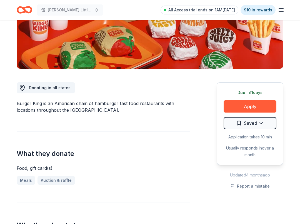
scroll to position [100, 0]
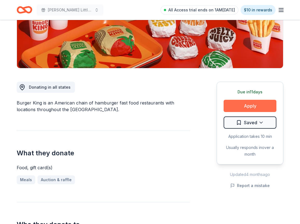
click at [248, 109] on button "Apply" at bounding box center [249, 106] width 53 height 12
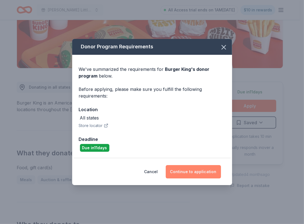
click at [190, 172] on button "Continue to application" at bounding box center [193, 171] width 55 height 13
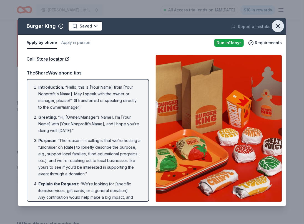
click at [278, 27] on icon "button" at bounding box center [278, 26] width 8 height 8
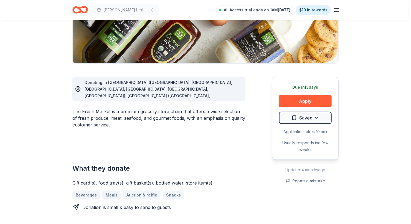
scroll to position [113, 0]
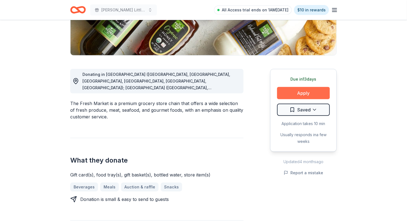
click at [312, 88] on button "Apply" at bounding box center [303, 93] width 53 height 12
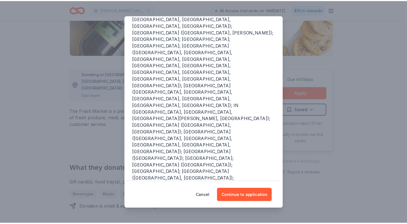
scroll to position [82, 0]
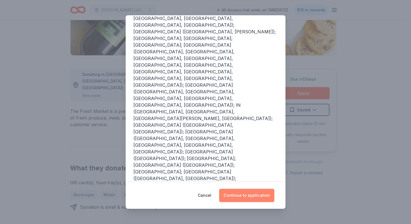
click at [242, 196] on button "Continue to application" at bounding box center [246, 194] width 55 height 13
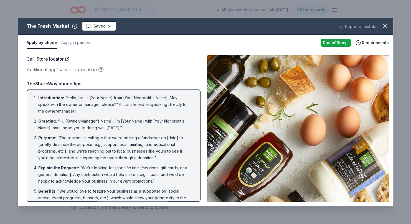
click at [205, 167] on div "Call : Store locator Additional application information Call : Store locator Ad…" at bounding box center [206, 128] width 376 height 155
click at [383, 28] on icon "button" at bounding box center [385, 26] width 4 height 4
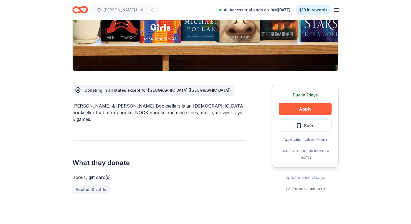
scroll to position [99, 0]
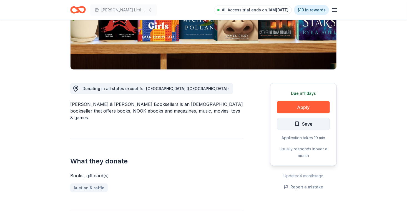
click at [298, 123] on span "Save" at bounding box center [303, 123] width 18 height 7
click at [301, 105] on button "Apply" at bounding box center [303, 107] width 53 height 12
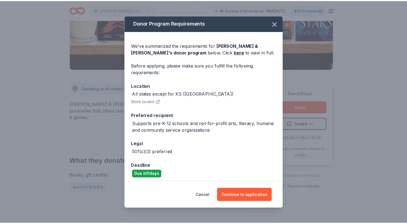
scroll to position [2, 0]
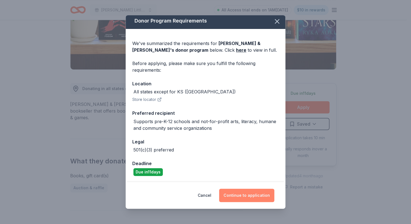
click at [255, 196] on button "Continue to application" at bounding box center [246, 194] width 55 height 13
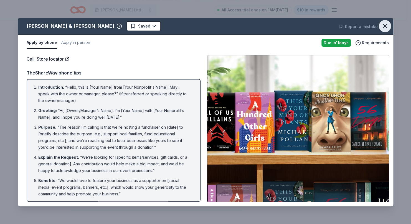
click at [384, 27] on icon "button" at bounding box center [385, 26] width 4 height 4
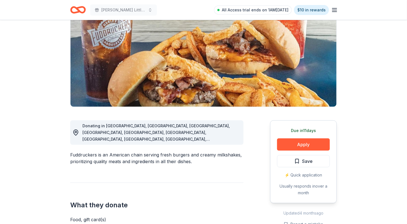
scroll to position [77, 0]
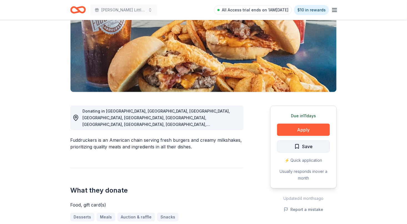
click at [302, 141] on button "Save" at bounding box center [303, 146] width 53 height 12
click at [299, 127] on button "Apply" at bounding box center [303, 129] width 53 height 12
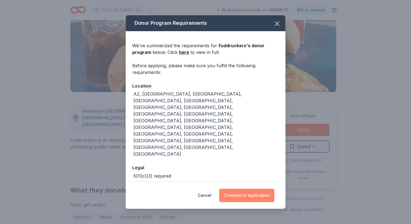
click at [251, 188] on button "Continue to application" at bounding box center [246, 194] width 55 height 13
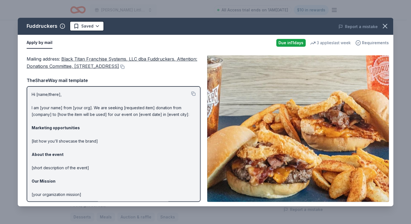
click at [370, 44] on span "Requirements" at bounding box center [375, 42] width 27 height 7
click at [384, 31] on button "button" at bounding box center [385, 26] width 12 height 12
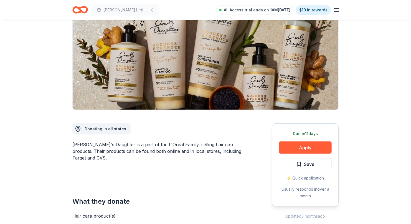
scroll to position [60, 0]
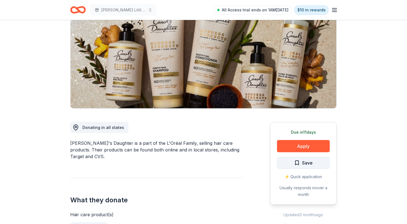
click at [303, 166] on button "Save" at bounding box center [303, 162] width 53 height 12
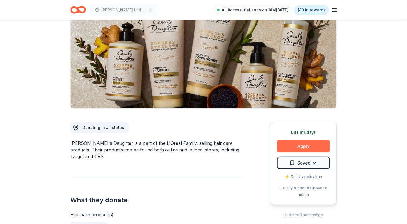
click at [304, 148] on button "Apply" at bounding box center [303, 146] width 53 height 12
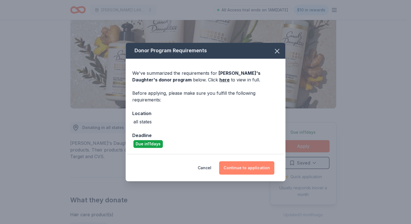
click at [253, 165] on button "Continue to application" at bounding box center [246, 167] width 55 height 13
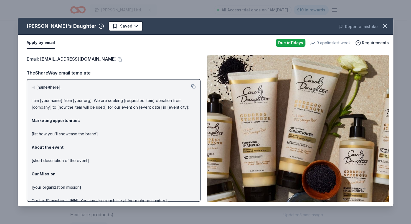
click at [195, 166] on div "Hi [name/there], I am [your name] from [your org]. We are seeking [requested it…" at bounding box center [114, 140] width 174 height 123
drag, startPoint x: 195, startPoint y: 166, endPoint x: 195, endPoint y: 182, distance: 16.4
click at [195, 182] on div "Hi [name/there], I am [your name] from [your org]. We are seeking [requested it…" at bounding box center [114, 140] width 174 height 123
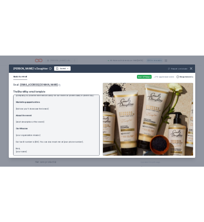
scroll to position [0, 0]
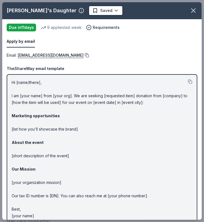
click at [89, 55] on button at bounding box center [86, 55] width 6 height 4
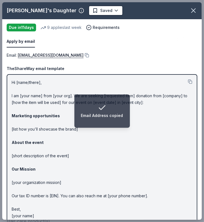
click at [110, 60] on div "Email : [EMAIL_ADDRESS][DOMAIN_NAME] Email : [EMAIL_ADDRESS][DOMAIN_NAME] TheSh…" at bounding box center [101, 140] width 199 height 176
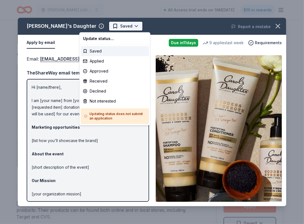
click at [106, 26] on html "[PERSON_NAME] Little Angels Holiday Baskets All Access trial ends on 1AM[DATE] …" at bounding box center [152, 112] width 304 height 224
click at [99, 62] on div "Applied" at bounding box center [115, 61] width 68 height 10
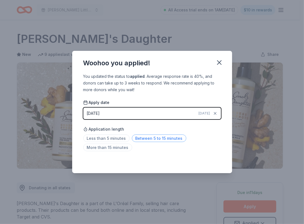
click at [135, 139] on span "Between 5 to 15 minutes" at bounding box center [159, 137] width 54 height 7
click at [118, 149] on span "More than 15 minutes" at bounding box center [107, 146] width 49 height 7
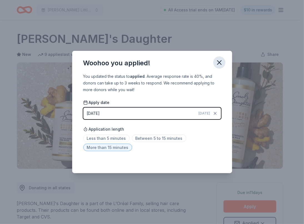
click at [221, 62] on icon "button" at bounding box center [219, 63] width 8 height 8
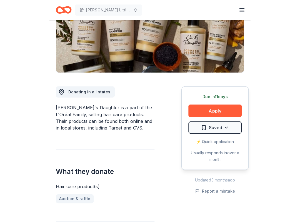
scroll to position [105, 0]
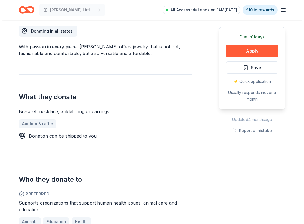
scroll to position [159, 0]
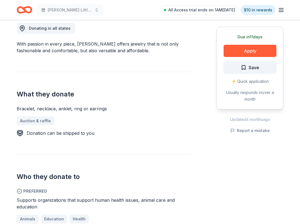
click at [252, 67] on span "Save" at bounding box center [253, 67] width 11 height 7
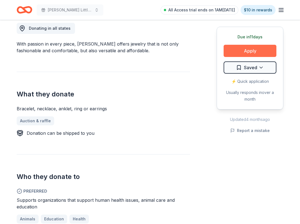
click at [262, 49] on button "Apply" at bounding box center [249, 51] width 53 height 12
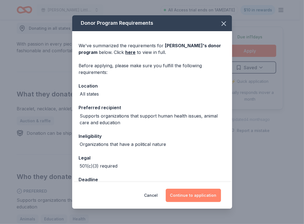
click at [192, 199] on button "Continue to application" at bounding box center [193, 194] width 55 height 13
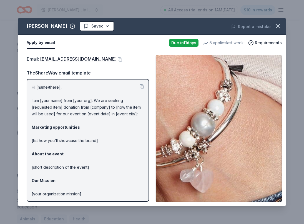
click at [120, 147] on p "Hi [name/there], I am [your name] from [your org]. We are seeking [requested it…" at bounding box center [88, 160] width 112 height 153
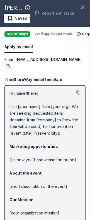
scroll to position [0, 0]
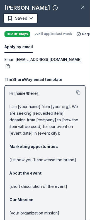
click at [10, 64] on button at bounding box center [7, 66] width 6 height 4
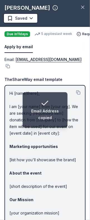
click at [60, 68] on div "Email : donations@lizzyjames.com Email : donations@lizzyjames.com TheShareWay e…" at bounding box center [45, 163] width 90 height 220
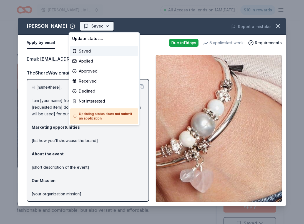
click at [91, 27] on html "Wilcox Little Angels Holiday Baskets All Access trial ends on 1AM, 10/19 $10 in…" at bounding box center [152, 112] width 304 height 224
click at [88, 60] on div "Applied" at bounding box center [104, 61] width 68 height 10
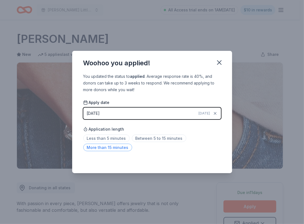
click at [105, 148] on span "More than 15 minutes" at bounding box center [107, 146] width 49 height 7
click at [217, 64] on icon "button" at bounding box center [219, 62] width 4 height 4
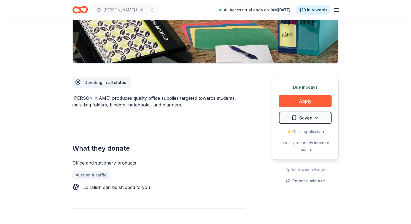
scroll to position [106, 0]
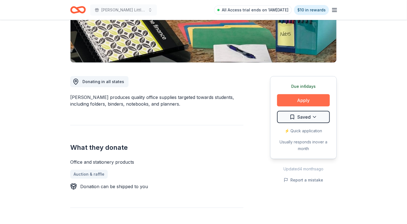
click at [298, 101] on button "Apply" at bounding box center [303, 100] width 53 height 12
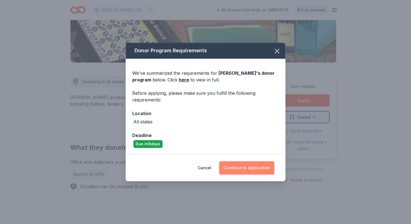
click at [248, 168] on button "Continue to application" at bounding box center [246, 167] width 55 height 13
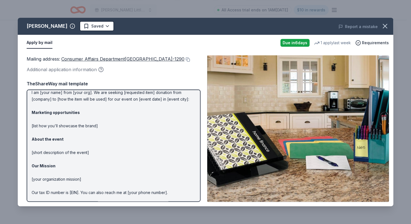
scroll to position [18, 0]
click at [385, 28] on icon "button" at bounding box center [385, 26] width 8 height 8
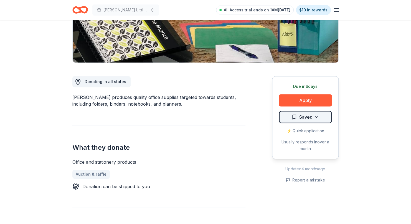
click at [312, 117] on html "[PERSON_NAME] Little Angels Holiday Baskets All Access trial ends on 1AM[DATE] …" at bounding box center [205, 6] width 411 height 224
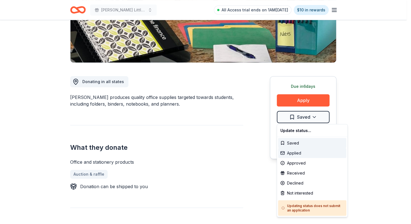
click at [306, 155] on div "Applied" at bounding box center [312, 153] width 68 height 10
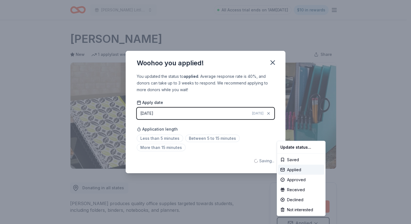
scroll to position [0, 0]
click at [158, 147] on html "[PERSON_NAME] Little Angels Holiday Baskets All Access trial ends on 1AM[DATE] …" at bounding box center [205, 112] width 411 height 224
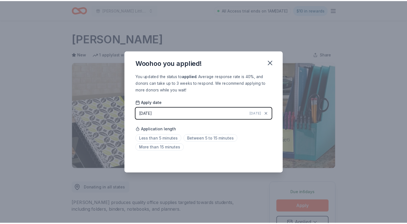
scroll to position [5, 0]
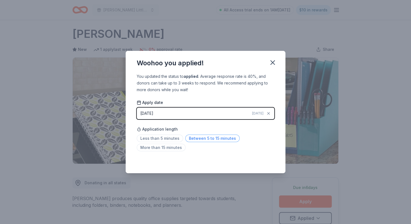
click at [204, 139] on span "Between 5 to 15 minutes" at bounding box center [212, 137] width 54 height 7
drag, startPoint x: 204, startPoint y: 139, endPoint x: 241, endPoint y: 161, distance: 42.1
click at [241, 161] on div "Saved" at bounding box center [206, 160] width 138 height 7
click at [273, 65] on icon "button" at bounding box center [273, 63] width 8 height 8
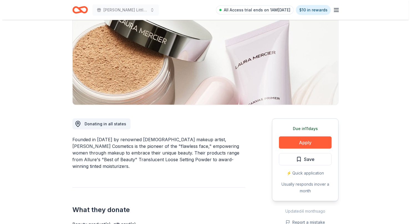
scroll to position [70, 0]
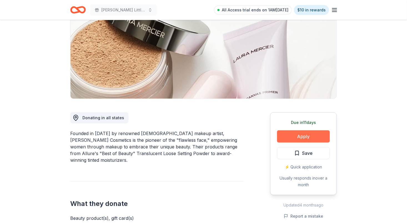
click at [297, 133] on button "Apply" at bounding box center [303, 136] width 53 height 12
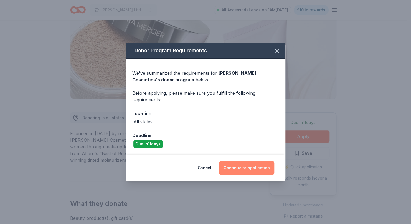
click at [242, 169] on button "Continue to application" at bounding box center [246, 167] width 55 height 13
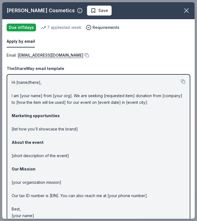
click at [78, 51] on div "Apply by email Due [DATE] 7 applies last week Requirements" at bounding box center [98, 35] width 193 height 33
click at [83, 56] on button at bounding box center [86, 55] width 6 height 4
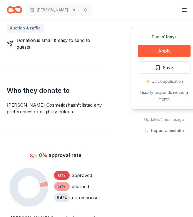
scroll to position [291, 0]
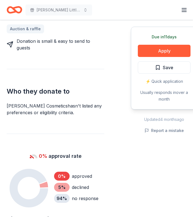
click at [100, 69] on div "Who they donate to [PERSON_NAME] Cosmetics hasn ' t listed any preferences or e…" at bounding box center [56, 92] width 98 height 47
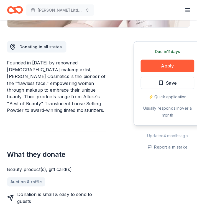
scroll to position [138, 0]
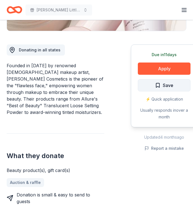
click at [182, 86] on button "Save" at bounding box center [164, 85] width 53 height 12
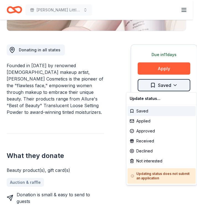
click at [159, 121] on div "Applied" at bounding box center [162, 121] width 68 height 10
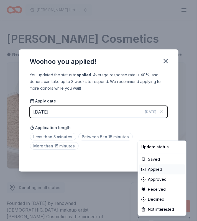
scroll to position [0, 0]
click at [161, 131] on html "Wilcox Little Angels Holiday Baskets All Access trial ends on 1AM, 10/19 $10 in…" at bounding box center [98, 110] width 197 height 221
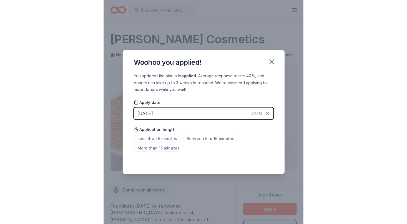
scroll to position [8, 0]
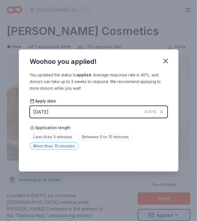
click at [59, 146] on span "More than 15 minutes" at bounding box center [54, 145] width 49 height 7
click at [59, 147] on span "More than 15 minutes" at bounding box center [54, 145] width 49 height 7
click at [164, 62] on icon "button" at bounding box center [166, 61] width 4 height 4
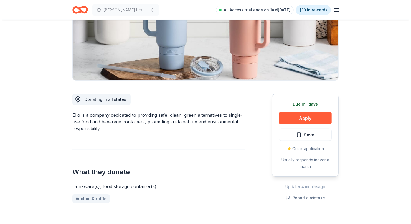
scroll to position [89, 0]
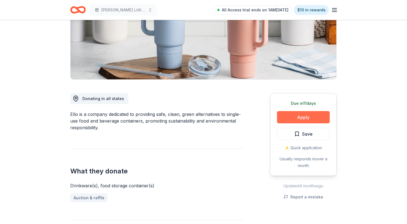
click at [300, 113] on button "Apply" at bounding box center [303, 117] width 53 height 12
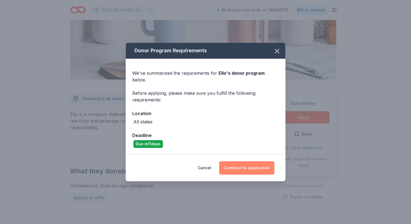
click at [247, 167] on button "Continue to application" at bounding box center [246, 167] width 55 height 13
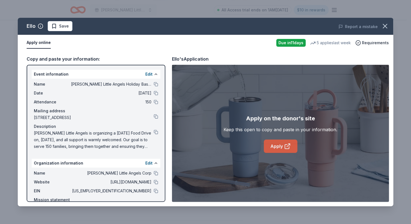
click at [277, 148] on link "Apply" at bounding box center [281, 145] width 34 height 13
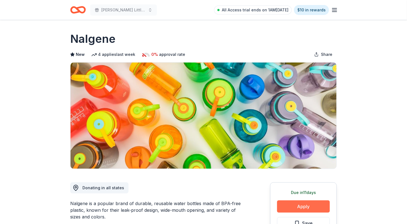
click at [303, 207] on button "Apply" at bounding box center [303, 206] width 53 height 12
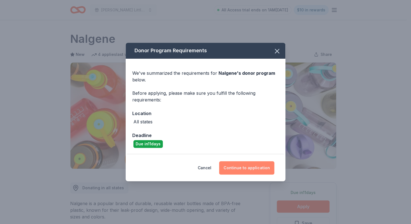
click at [240, 172] on button "Continue to application" at bounding box center [246, 167] width 55 height 13
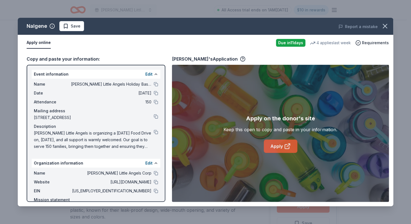
click at [285, 148] on icon at bounding box center [287, 146] width 7 height 7
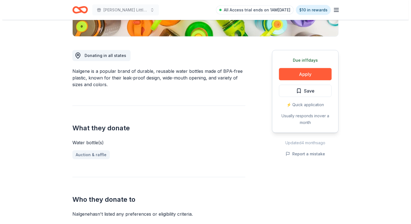
scroll to position [133, 0]
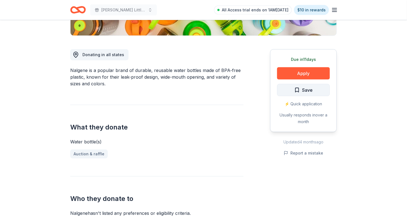
click at [300, 90] on span "Save" at bounding box center [303, 89] width 18 height 7
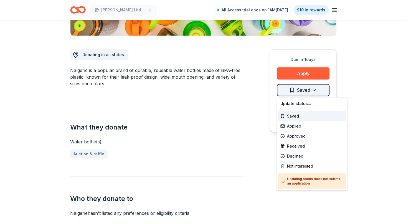
click at [301, 126] on div "Applied" at bounding box center [312, 126] width 68 height 10
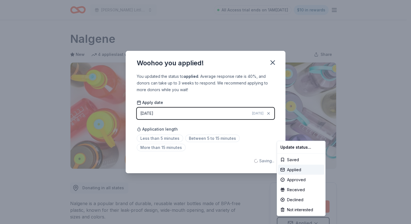
scroll to position [0, 0]
click at [196, 138] on html "Wilcox Little Angels Holiday Baskets All Access trial ends on 1AM, 10/19 $10 in…" at bounding box center [205, 112] width 411 height 224
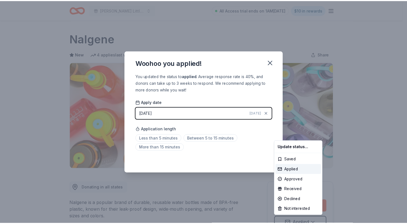
scroll to position [5, 0]
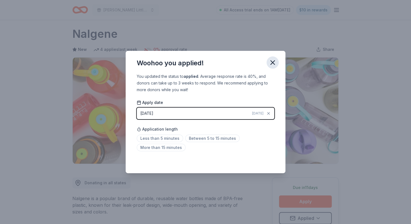
click at [272, 64] on icon "button" at bounding box center [273, 62] width 4 height 4
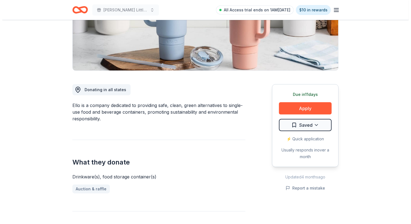
scroll to position [111, 0]
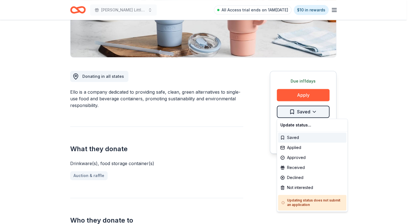
click at [306, 112] on html "Wilcox Little Angels Holiday Baskets All Access trial ends on 1AM, 10/19 $10 in…" at bounding box center [205, 1] width 411 height 224
click at [298, 148] on div "Applied" at bounding box center [312, 147] width 68 height 10
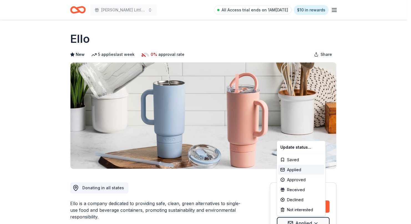
scroll to position [0, 0]
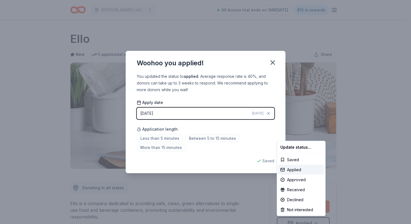
click at [372, 112] on html "Wilcox Little Angels Holiday Baskets All Access trial ends on 1AM, 10/19 $10 in…" at bounding box center [205, 112] width 411 height 224
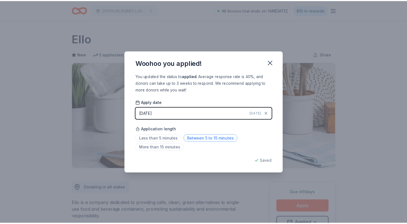
scroll to position [5, 0]
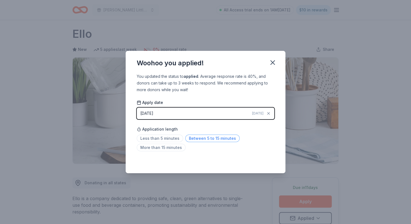
click at [195, 140] on span "Between 5 to 15 minutes" at bounding box center [212, 137] width 54 height 7
click at [270, 69] on div "Woohoo you applied!" at bounding box center [206, 62] width 160 height 22
click at [273, 61] on icon "button" at bounding box center [273, 62] width 4 height 4
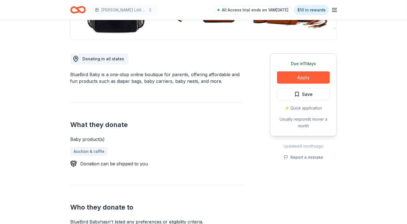
scroll to position [122, 0]
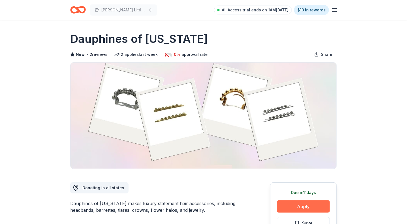
click at [305, 205] on button "Apply" at bounding box center [303, 206] width 53 height 12
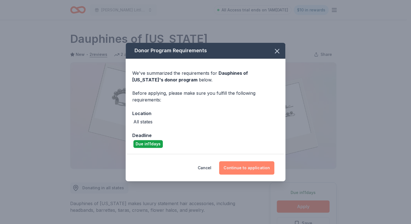
click at [244, 166] on button "Continue to application" at bounding box center [246, 167] width 55 height 13
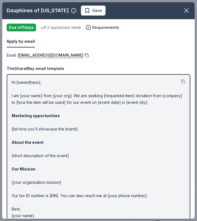
click at [89, 54] on button at bounding box center [86, 55] width 6 height 4
click at [85, 10] on span "Save" at bounding box center [93, 10] width 17 height 7
click at [101, 12] on html "[PERSON_NAME] Little Angels Holiday Baskets All Access trial ends on 1AM[DATE] …" at bounding box center [98, 110] width 197 height 221
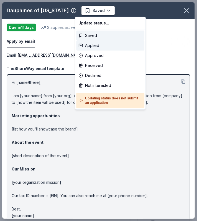
click at [92, 46] on div "Applied" at bounding box center [110, 45] width 68 height 10
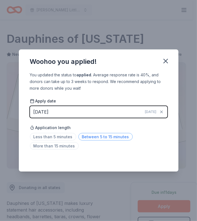
click at [92, 138] on span "Between 5 to 15 minutes" at bounding box center [105, 136] width 54 height 7
drag, startPoint x: 164, startPoint y: 64, endPoint x: 166, endPoint y: 60, distance: 4.1
click at [166, 60] on icon "button" at bounding box center [166, 61] width 8 height 8
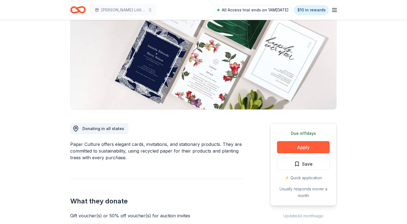
scroll to position [65, 0]
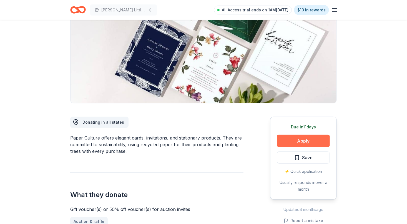
click at [308, 140] on button "Apply" at bounding box center [303, 141] width 53 height 12
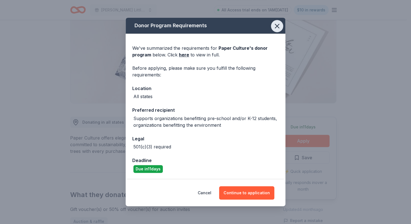
click at [275, 26] on icon "button" at bounding box center [277, 26] width 8 height 8
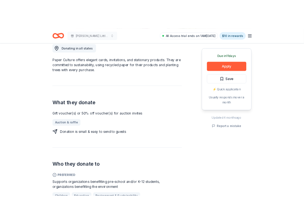
scroll to position [160, 0]
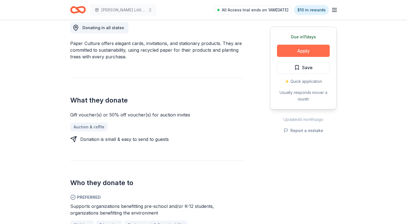
click at [302, 49] on button "Apply" at bounding box center [303, 51] width 53 height 12
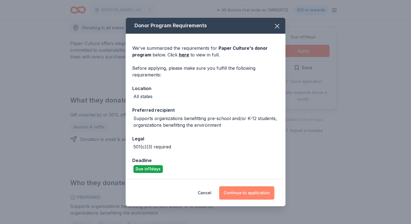
click at [246, 192] on button "Continue to application" at bounding box center [246, 192] width 55 height 13
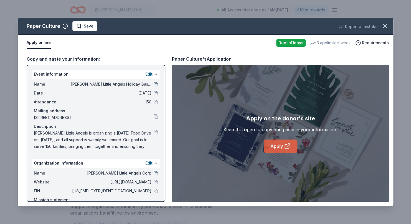
click at [275, 144] on link "Apply" at bounding box center [281, 145] width 34 height 13
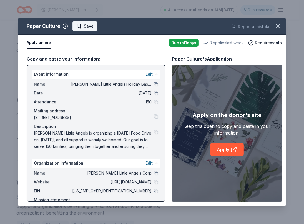
click at [85, 26] on span "Save" at bounding box center [89, 26] width 10 height 7
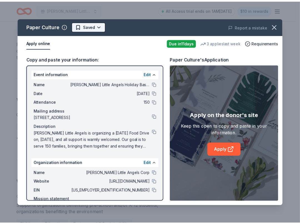
scroll to position [0, 0]
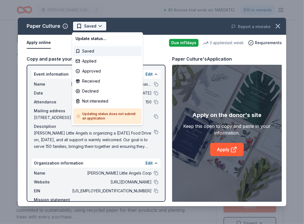
click at [89, 26] on html "Wilcox Little Angels Holiday Baskets All Access trial ends on 1AM, 10/19 $10 in…" at bounding box center [152, 112] width 304 height 224
click at [90, 60] on div "Applied" at bounding box center [107, 61] width 68 height 10
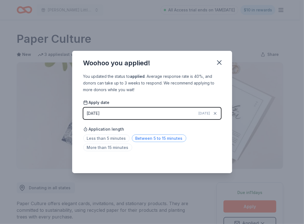
click at [162, 138] on span "Between 5 to 15 minutes" at bounding box center [159, 137] width 54 height 7
click at [217, 62] on icon "button" at bounding box center [219, 63] width 8 height 8
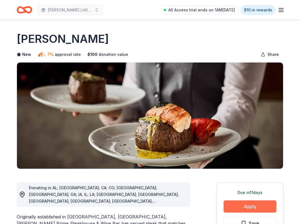
click at [250, 201] on button "Apply" at bounding box center [249, 206] width 53 height 12
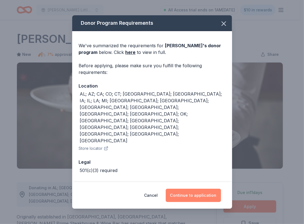
click at [204, 188] on button "Continue to application" at bounding box center [193, 194] width 55 height 13
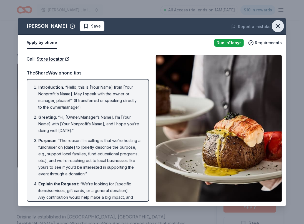
click at [277, 26] on icon "button" at bounding box center [278, 26] width 4 height 4
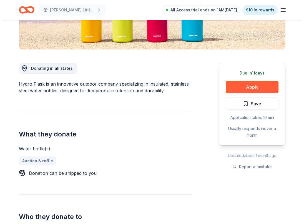
scroll to position [130, 0]
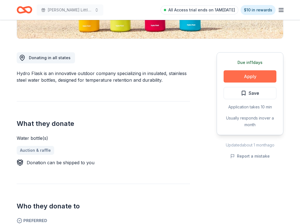
click at [246, 73] on button "Apply" at bounding box center [249, 76] width 53 height 12
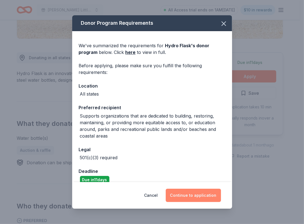
click at [190, 195] on button "Continue to application" at bounding box center [193, 194] width 55 height 13
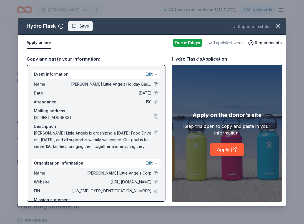
click at [80, 24] on span "Save" at bounding box center [84, 26] width 10 height 7
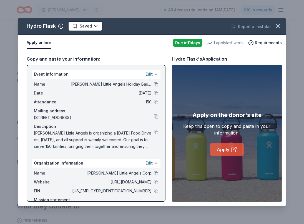
click at [227, 151] on link "Apply" at bounding box center [227, 149] width 34 height 13
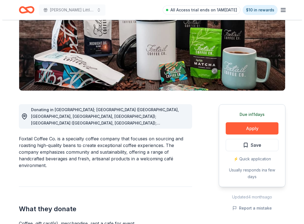
scroll to position [99, 0]
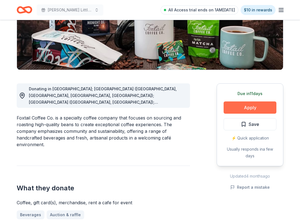
click at [248, 105] on button "Apply" at bounding box center [249, 107] width 53 height 12
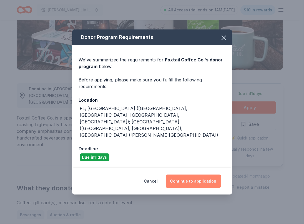
click at [189, 174] on button "Continue to application" at bounding box center [193, 180] width 55 height 13
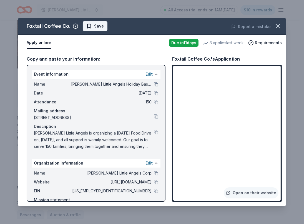
click at [97, 24] on span "Save" at bounding box center [99, 26] width 10 height 7
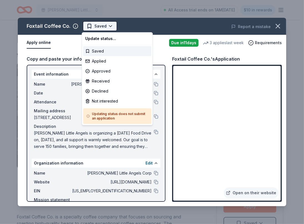
click at [105, 24] on html "Wilcox Little Angels Holiday Baskets All Access trial ends on 1AM, 10/19 $10 in…" at bounding box center [152, 112] width 304 height 224
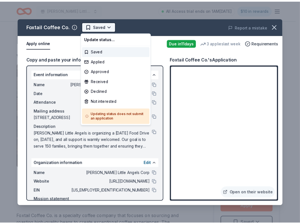
scroll to position [0, 0]
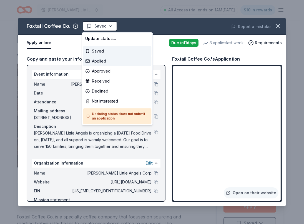
click at [103, 64] on div "Applied" at bounding box center [117, 61] width 68 height 10
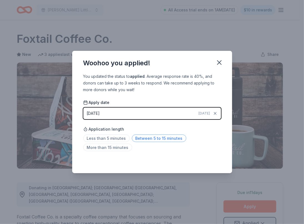
click at [157, 137] on span "Between 5 to 15 minutes" at bounding box center [159, 137] width 54 height 7
click at [210, 160] on div "Saved" at bounding box center [152, 160] width 138 height 7
click at [216, 60] on icon "button" at bounding box center [219, 63] width 8 height 8
